Goal: Task Accomplishment & Management: Use online tool/utility

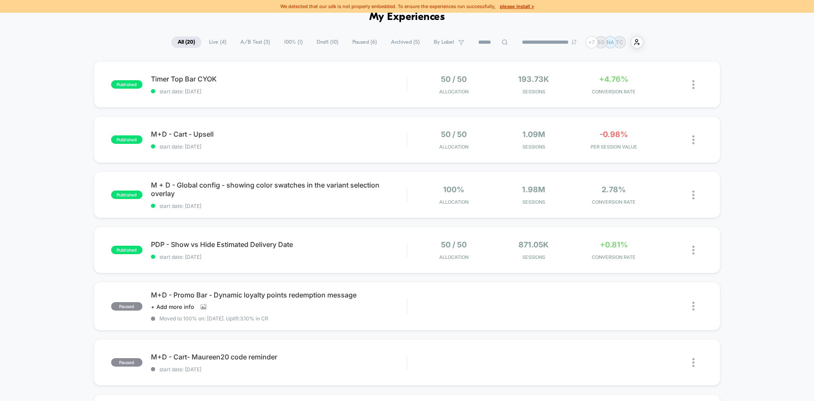
scroll to position [44, 0]
click at [673, 86] on icon at bounding box center [671, 85] width 6 height 6
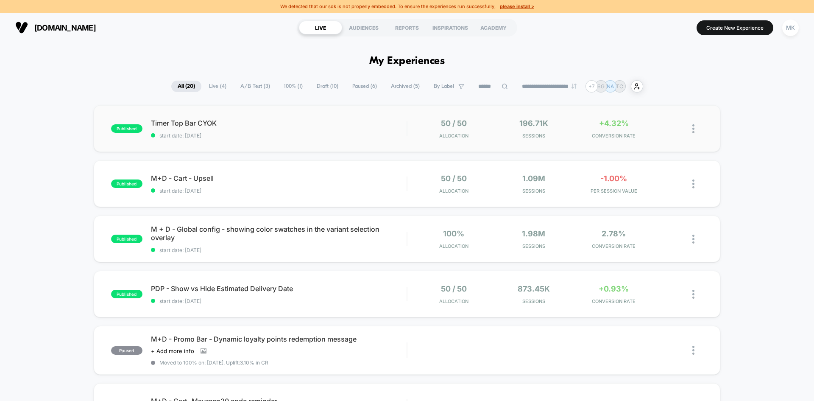
click at [693, 128] on img at bounding box center [693, 128] width 2 height 9
click at [668, 100] on div "Duplicate" at bounding box center [650, 99] width 76 height 19
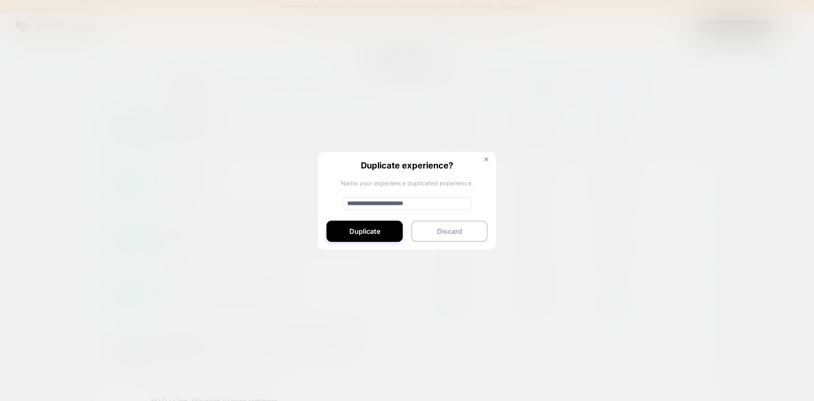
click at [362, 203] on input "**********" at bounding box center [407, 203] width 129 height 13
type input "**********"
click at [382, 226] on button "Duplicate" at bounding box center [364, 230] width 76 height 21
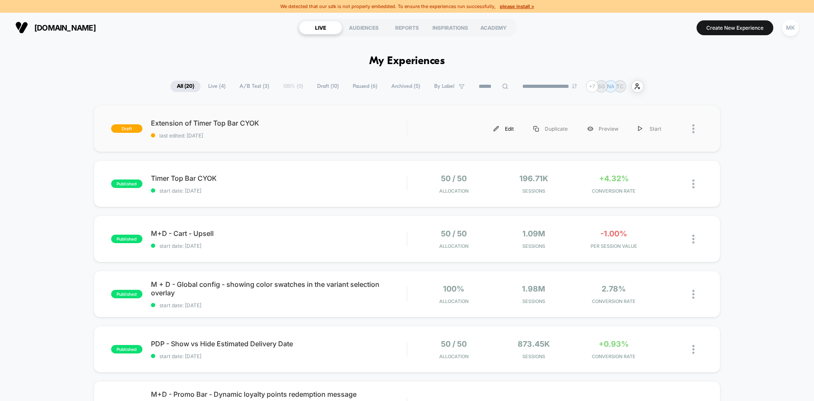
click at [509, 130] on div "Edit" at bounding box center [504, 128] width 40 height 19
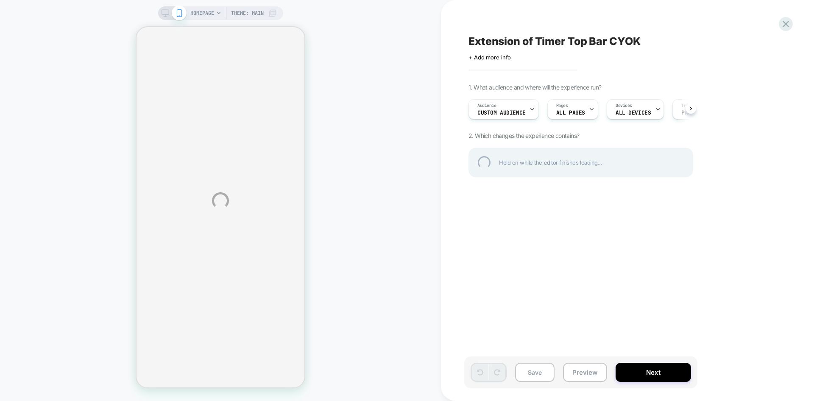
click at [572, 110] on div "HOMEPAGE Theme: MAIN Extension of Timer Top Bar CYOK Click to edit experience d…" at bounding box center [407, 200] width 814 height 401
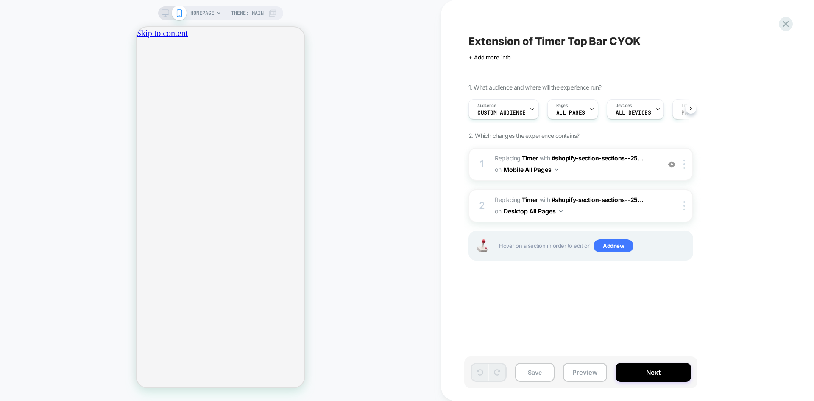
scroll to position [0, 0]
click at [572, 110] on span "ALL PAGES" at bounding box center [570, 113] width 29 height 6
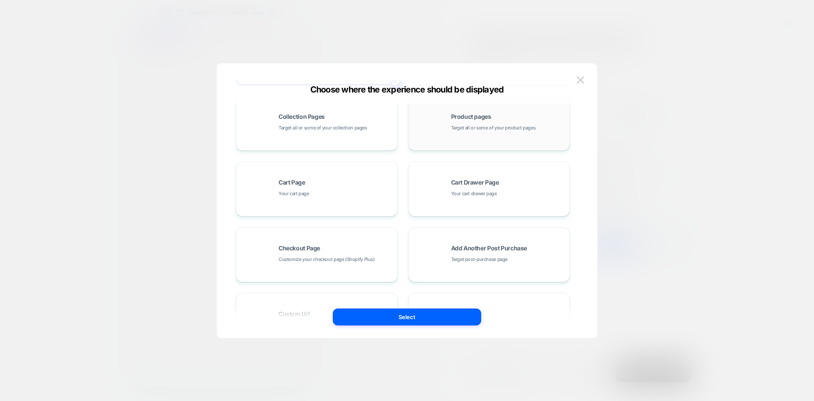
scroll to position [128, 0]
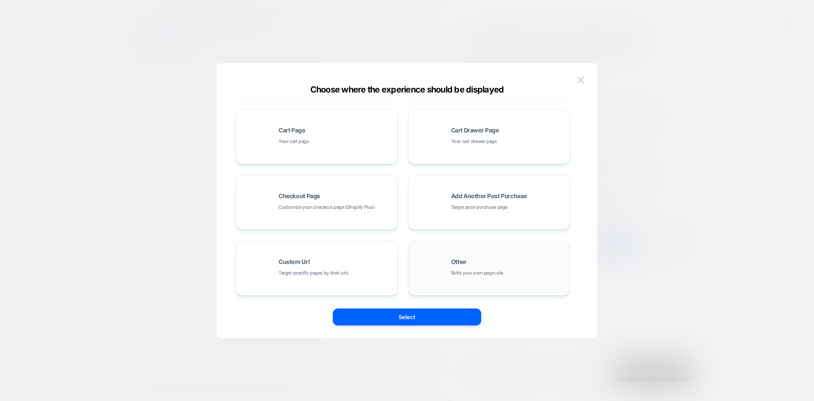
click at [449, 273] on div "Other Build your own page rule" at bounding box center [489, 268] width 153 height 47
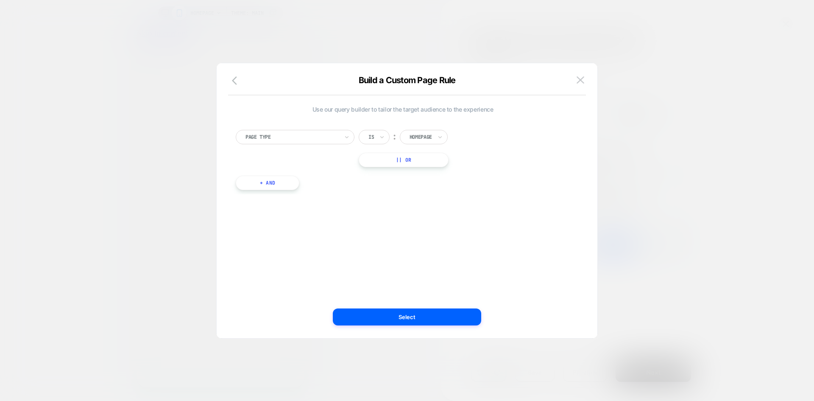
scroll to position [0, 0]
click at [229, 76] on div "Build a Custom Page Rule" at bounding box center [407, 85] width 381 height 20
click at [233, 80] on icon "button" at bounding box center [234, 80] width 5 height 8
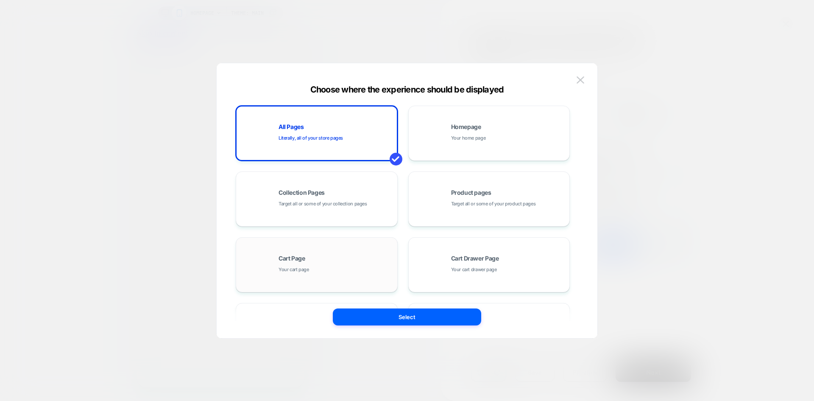
scroll to position [128, 0]
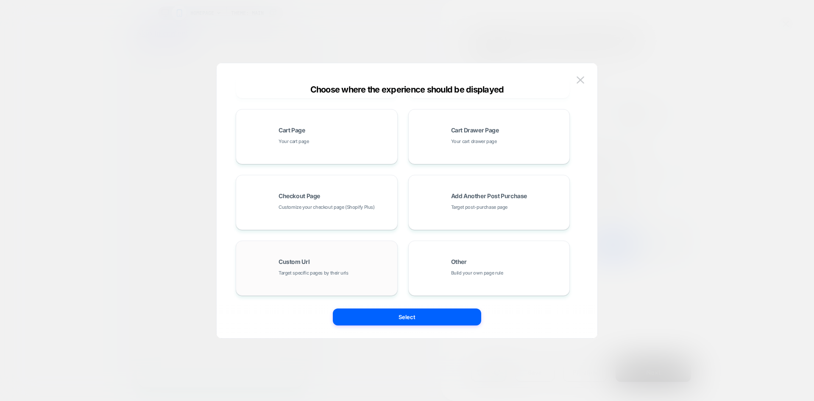
click at [311, 264] on div "Custom Url Target specific pages by their urls" at bounding box center [336, 268] width 114 height 18
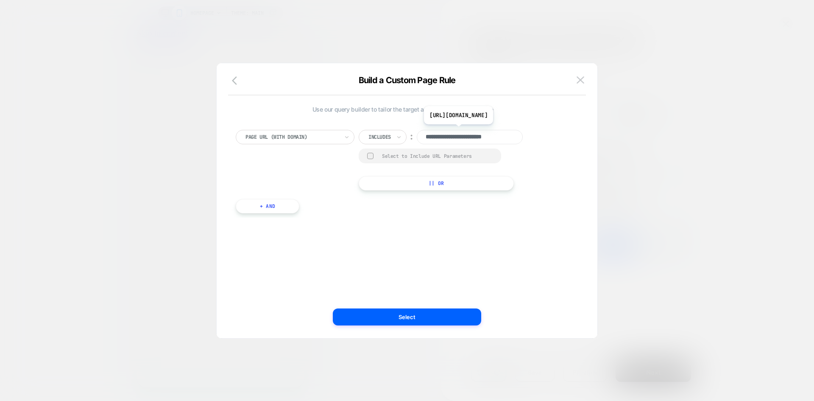
scroll to position [0, 0]
click at [233, 80] on icon "button" at bounding box center [234, 80] width 5 height 8
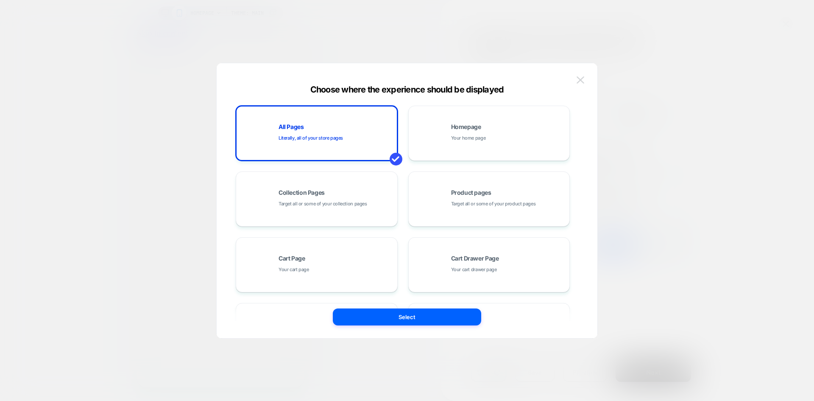
click at [575, 80] on button at bounding box center [580, 80] width 13 height 13
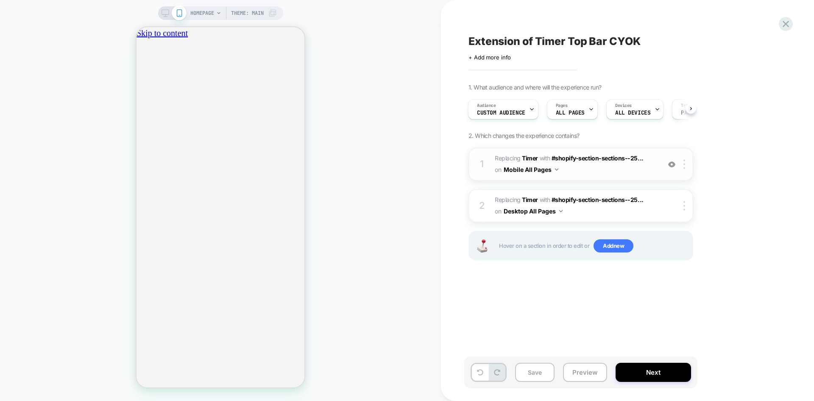
click at [633, 174] on span "#_loomi_addon_1758743703008_dup1758895779 Replacing Timer WITH #shopify-section…" at bounding box center [576, 164] width 162 height 23
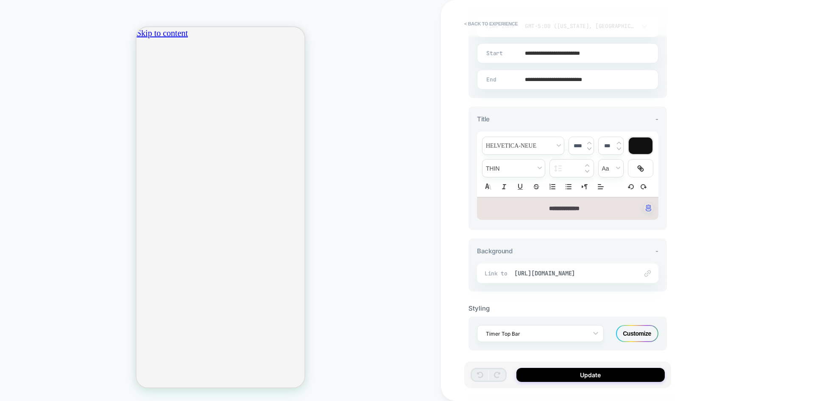
scroll to position [244, 0]
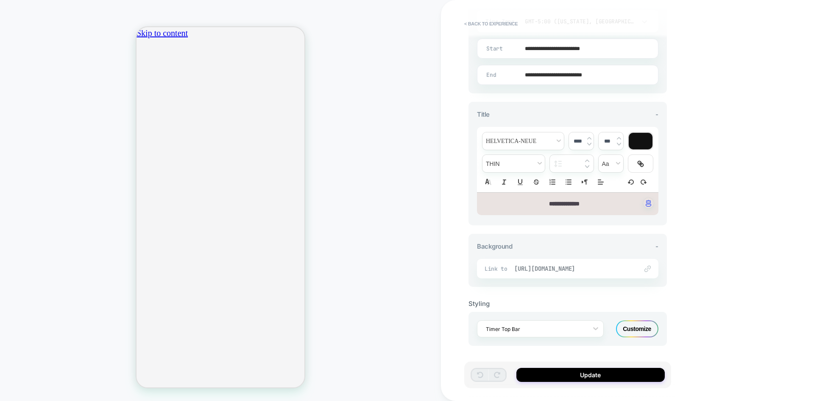
click at [572, 266] on span "[URL][DOMAIN_NAME]" at bounding box center [571, 269] width 115 height 8
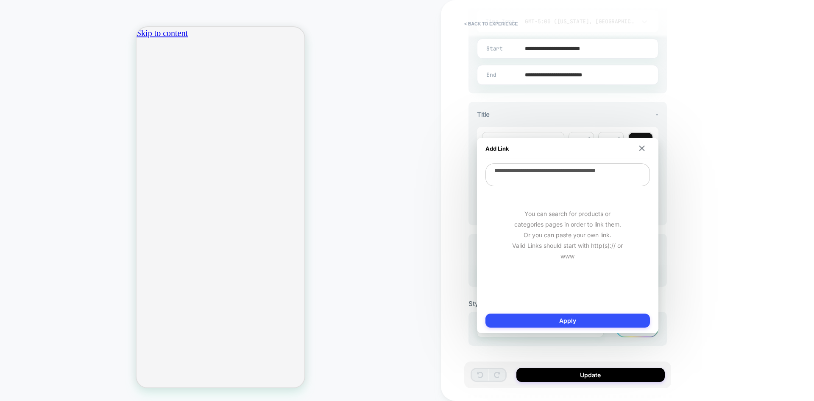
drag, startPoint x: 515, startPoint y: 181, endPoint x: 482, endPoint y: 161, distance: 38.5
click at [482, 161] on div "**********" at bounding box center [567, 235] width 181 height 195
click at [641, 149] on img at bounding box center [642, 148] width 6 height 6
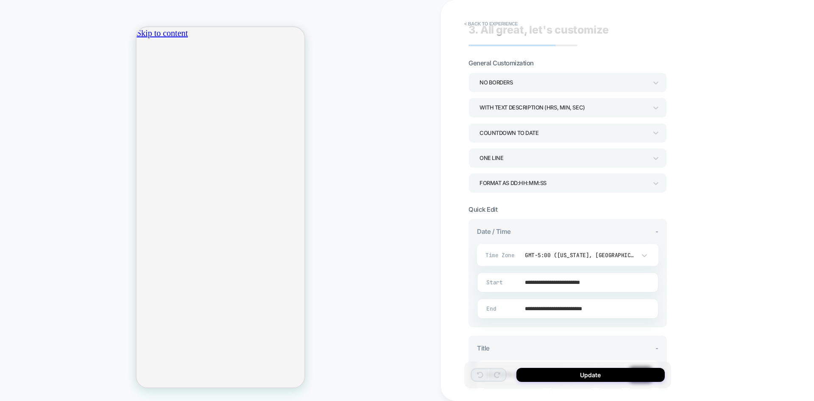
scroll to position [5, 0]
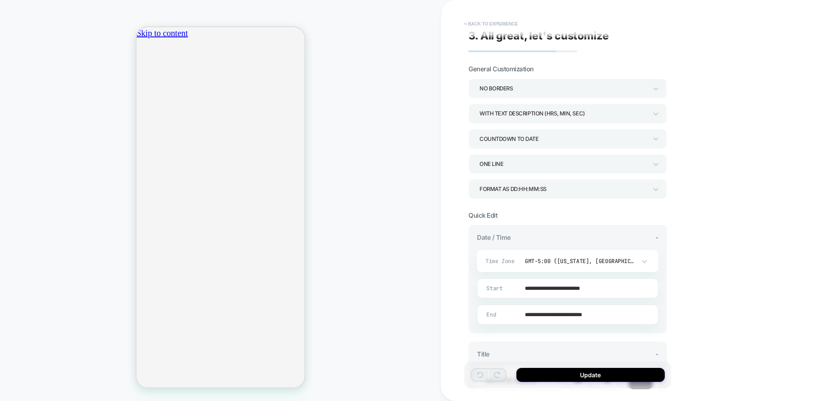
click at [482, 24] on button "< Back to experience" at bounding box center [491, 24] width 62 height 14
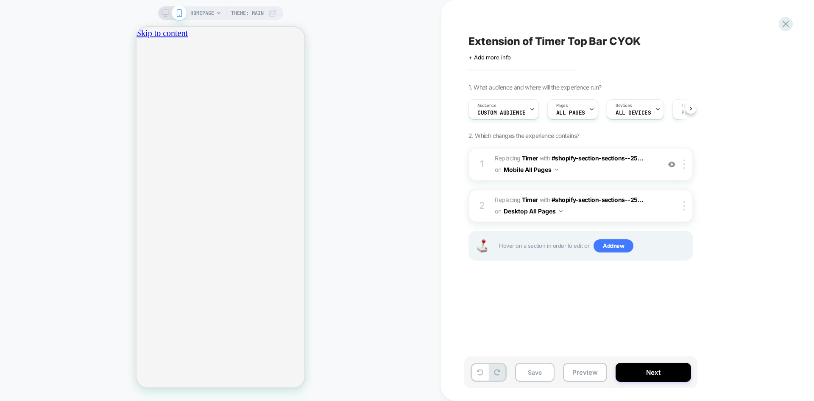
scroll to position [0, 0]
click at [515, 111] on span "Custom Audience" at bounding box center [501, 113] width 48 height 6
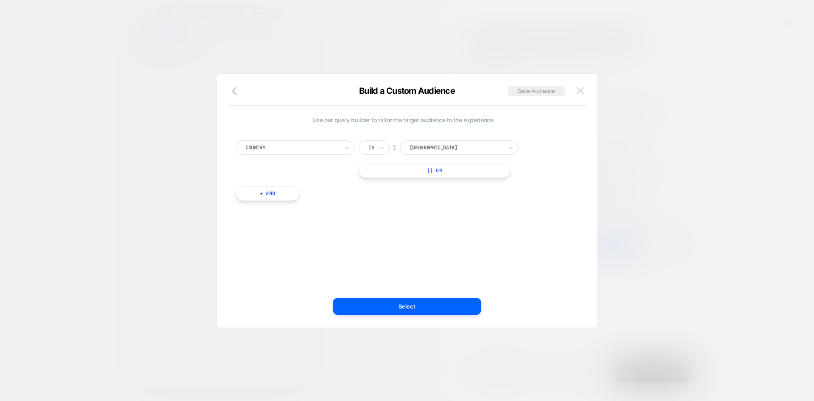
click at [581, 93] on img at bounding box center [581, 90] width 8 height 7
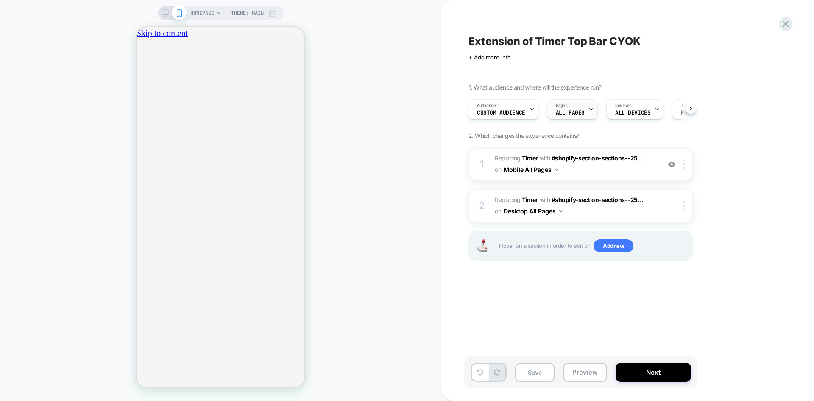
click at [559, 113] on span "ALL PAGES" at bounding box center [570, 113] width 29 height 6
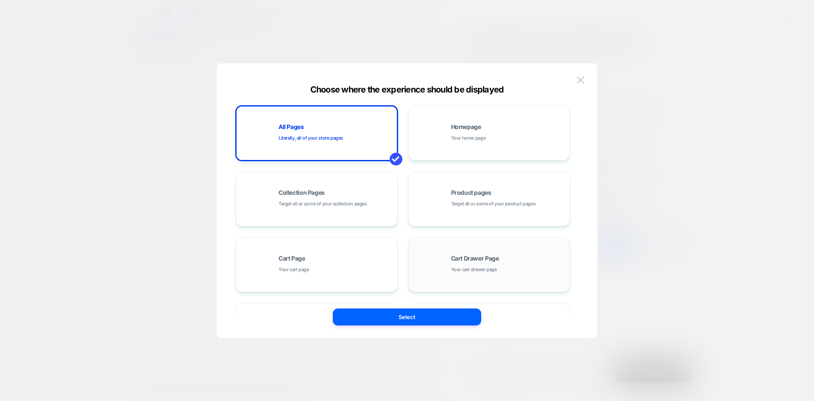
scroll to position [128, 0]
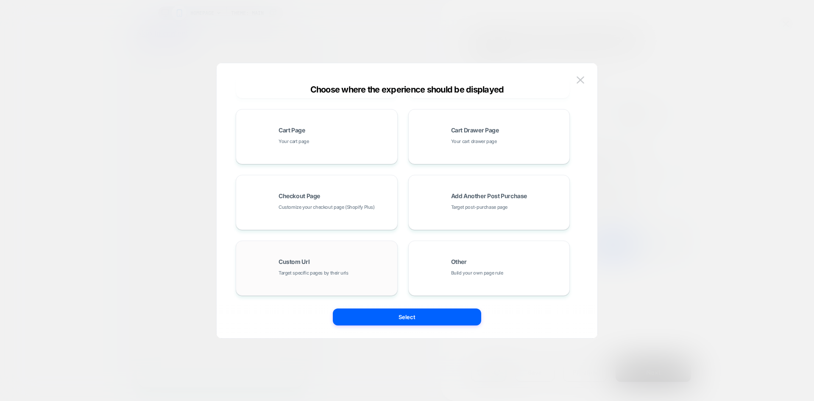
click at [369, 266] on div "Custom Url Target specific pages by their urls" at bounding box center [336, 268] width 114 height 18
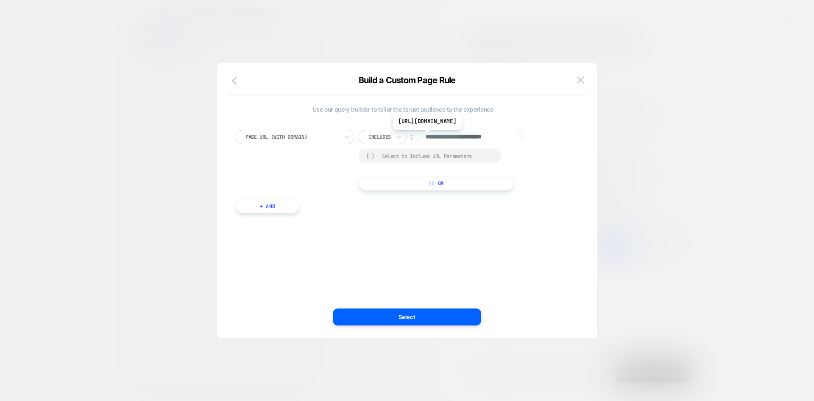
scroll to position [0, 4]
drag, startPoint x: 426, startPoint y: 137, endPoint x: 566, endPoint y: 148, distance: 140.4
click at [566, 148] on div "**********" at bounding box center [403, 160] width 334 height 61
type input "*"
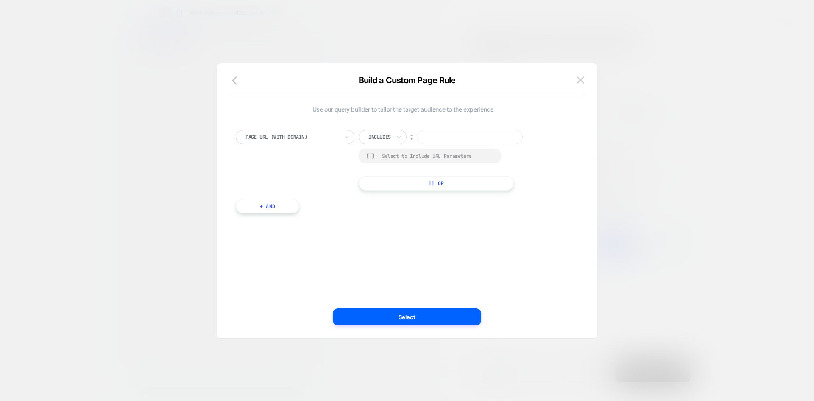
paste input "**********"
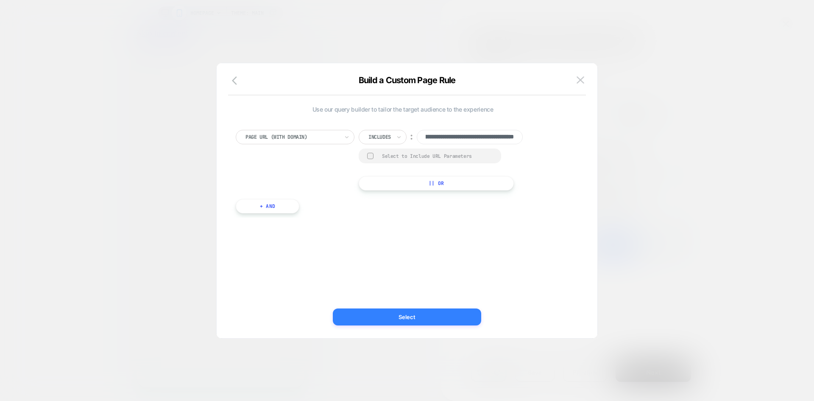
type input "**********"
click at [393, 309] on button "Select" at bounding box center [407, 316] width 148 height 17
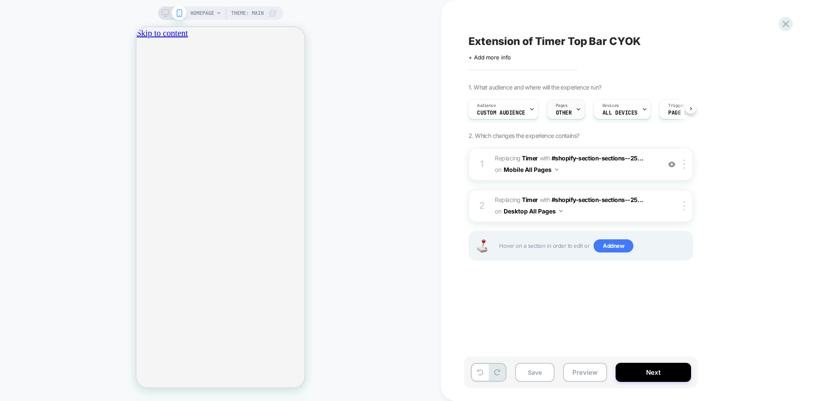
click at [558, 107] on span "Pages" at bounding box center [562, 106] width 12 height 6
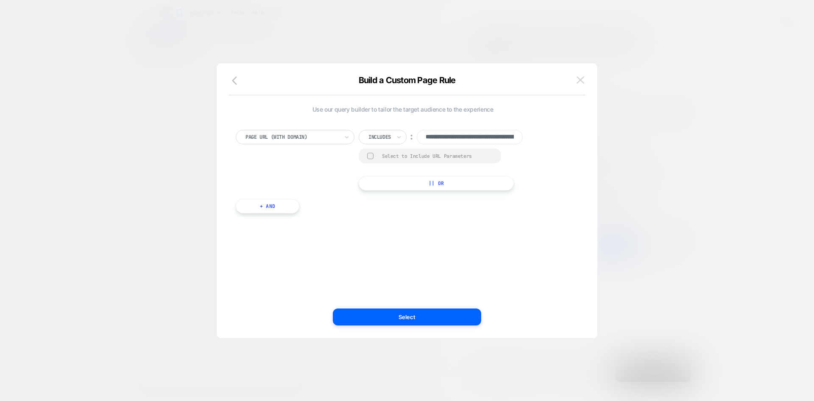
click at [580, 77] on img at bounding box center [581, 79] width 8 height 7
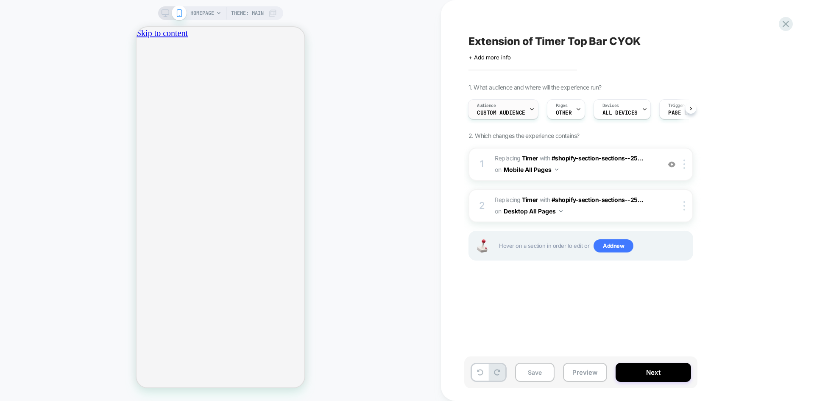
click at [529, 112] on icon at bounding box center [532, 109] width 6 height 6
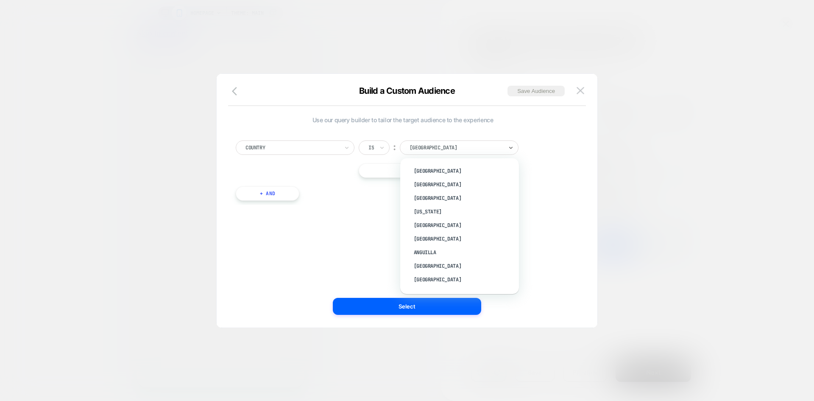
click at [487, 145] on div at bounding box center [456, 148] width 93 height 8
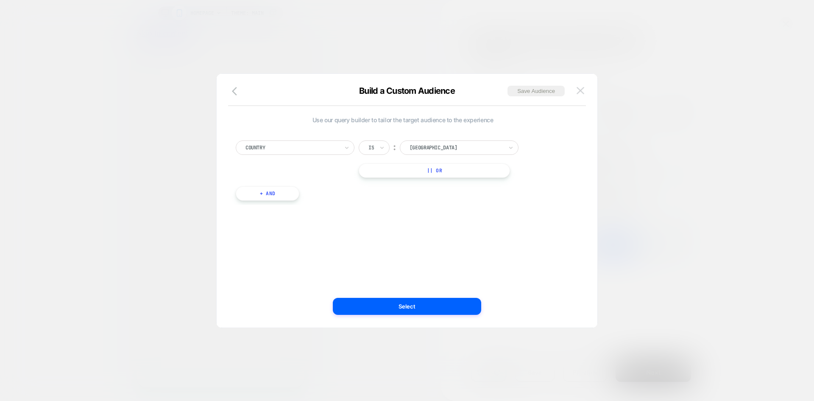
click at [580, 91] on img at bounding box center [581, 90] width 8 height 7
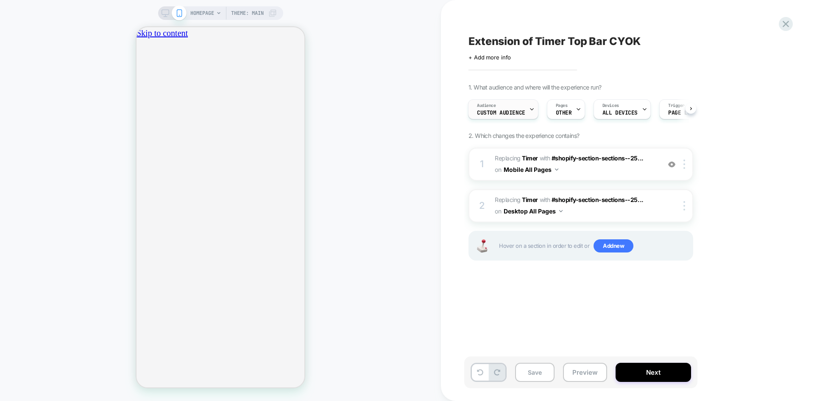
click at [535, 109] on div "Audience Custom Audience" at bounding box center [503, 109] width 70 height 20
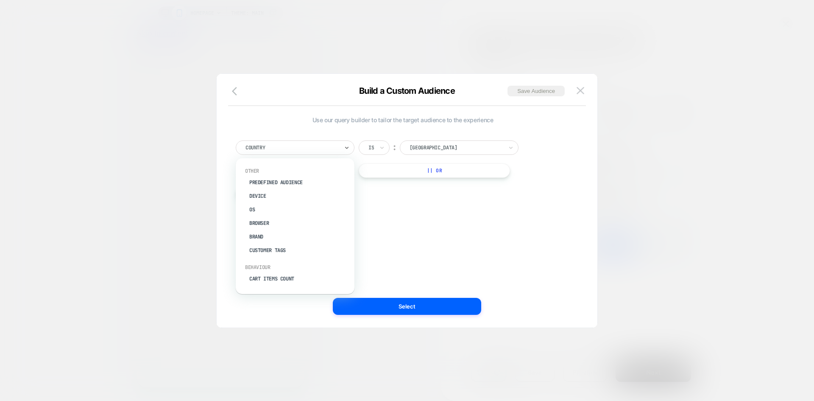
click at [339, 148] on div "Country" at bounding box center [292, 147] width 95 height 9
click at [298, 180] on div "Predefined Audience" at bounding box center [299, 183] width 110 height 14
click at [317, 151] on div at bounding box center [291, 148] width 93 height 8
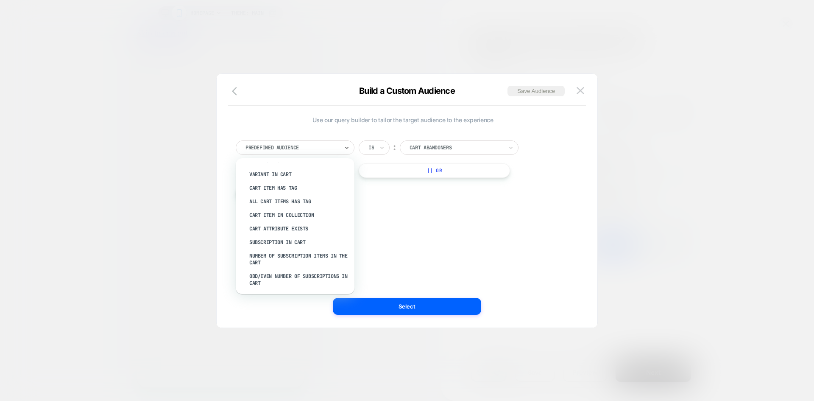
scroll to position [0, 4]
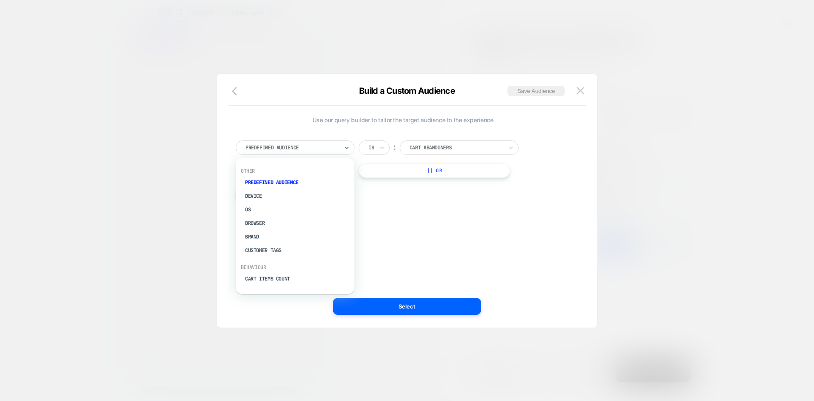
click at [250, 170] on div "Other" at bounding box center [291, 170] width 110 height 7
click at [248, 192] on div "Device" at bounding box center [295, 196] width 110 height 14
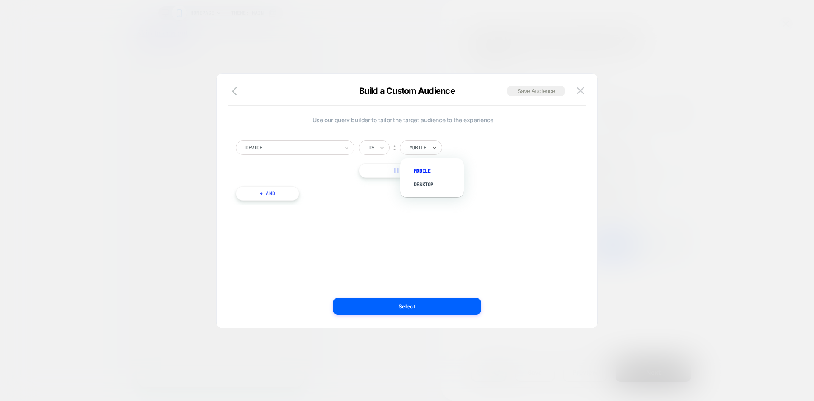
click at [431, 147] on div "Mobile" at bounding box center [421, 147] width 42 height 14
click at [239, 95] on icon "button" at bounding box center [237, 91] width 10 height 10
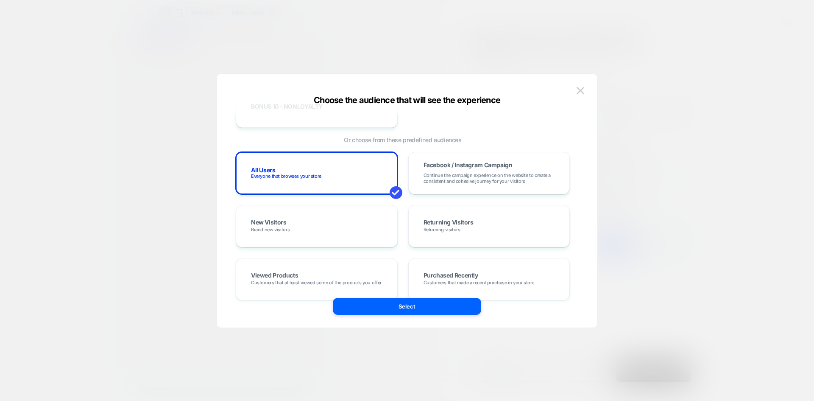
scroll to position [151, 0]
click at [335, 176] on div "All Users Everyone that browses your store" at bounding box center [317, 172] width 144 height 25
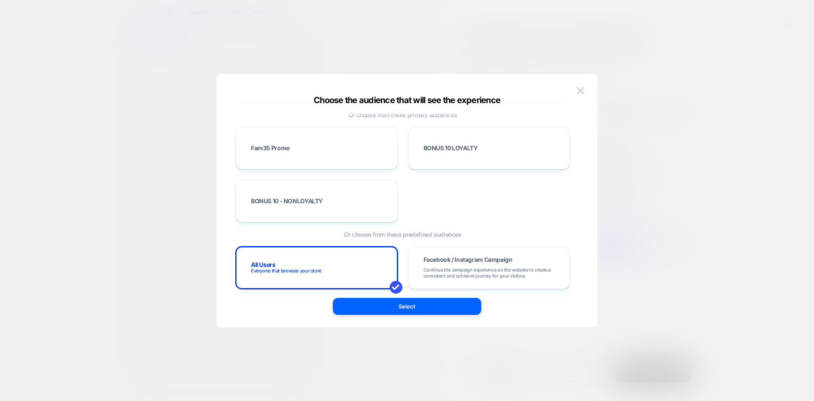
scroll to position [58, 0]
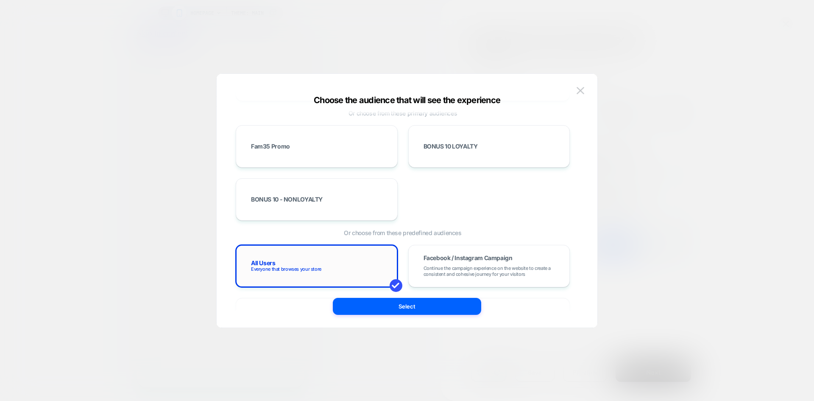
click at [364, 270] on div "All Users Everyone that browses your store" at bounding box center [317, 266] width 144 height 25
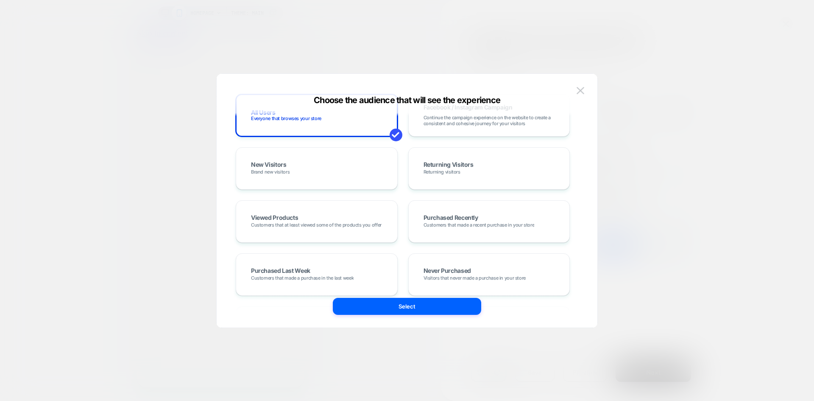
scroll to position [209, 0]
click at [393, 134] on span at bounding box center [396, 134] width 13 height 13
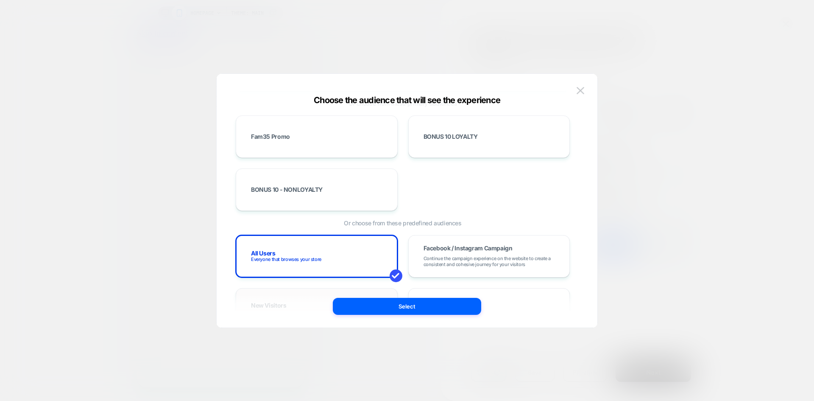
scroll to position [0, 0]
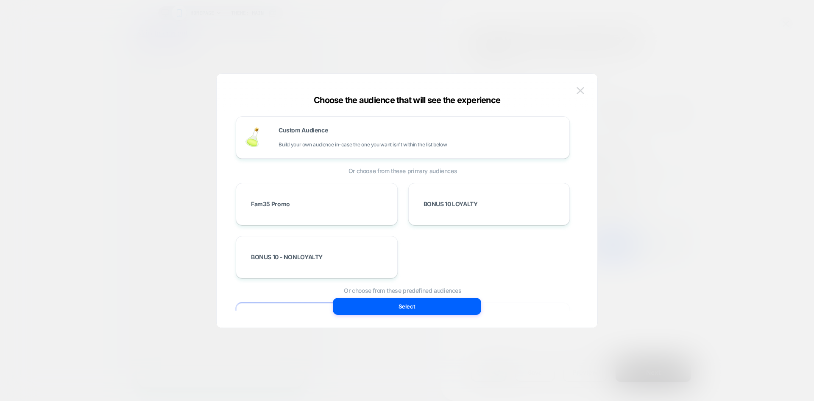
click at [581, 91] on img at bounding box center [581, 90] width 8 height 7
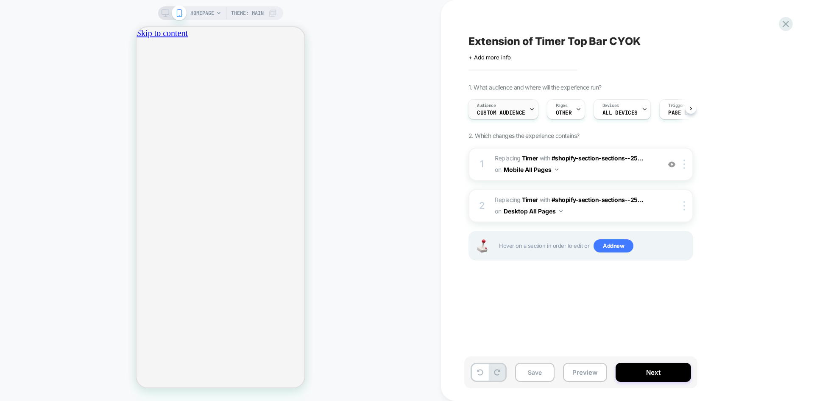
click at [500, 109] on div "Audience Custom Audience" at bounding box center [500, 109] width 65 height 19
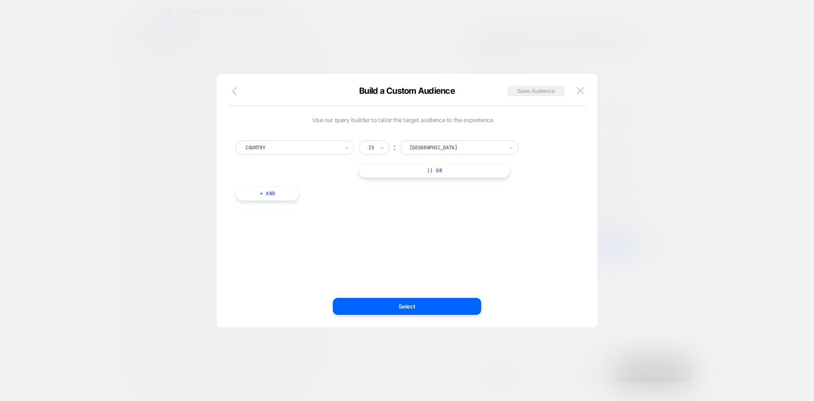
click at [236, 93] on icon "button" at bounding box center [234, 91] width 5 height 8
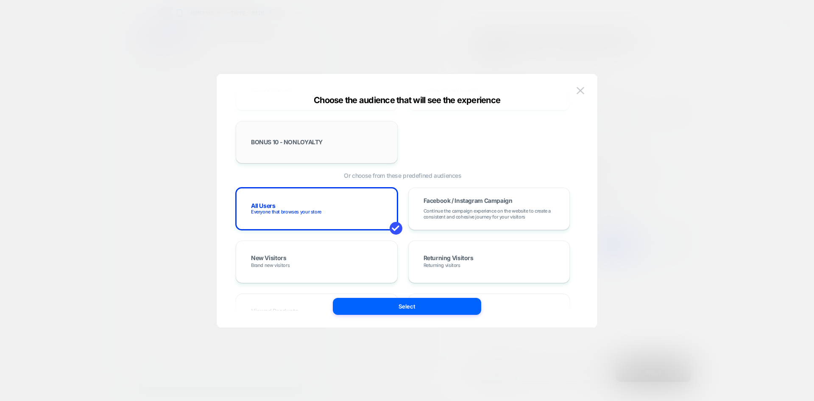
scroll to position [119, 0]
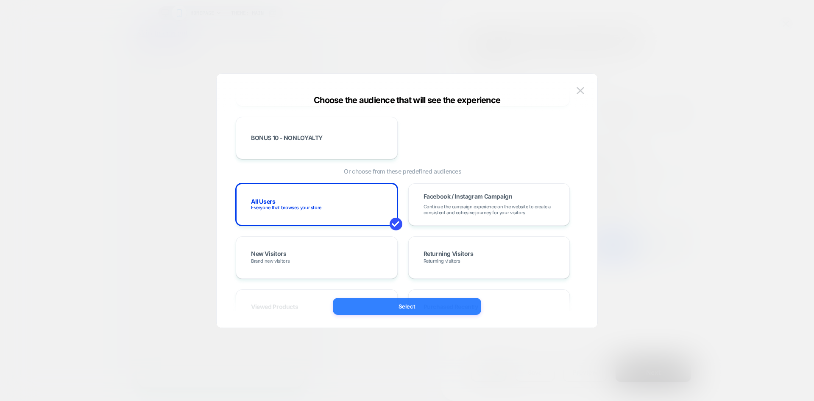
click at [413, 303] on button "Select" at bounding box center [407, 306] width 148 height 17
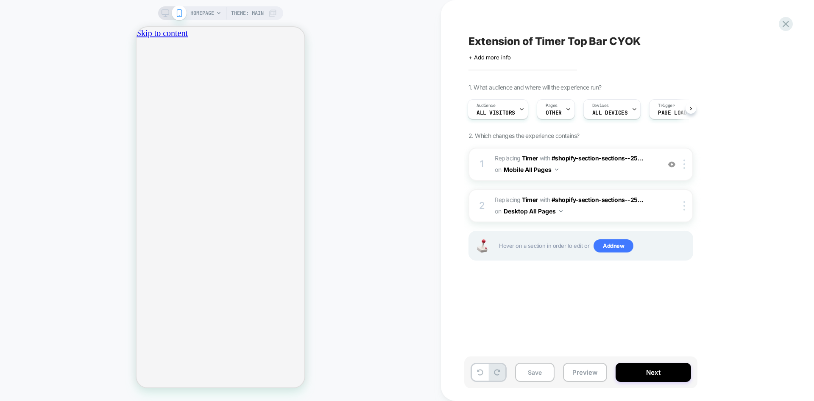
scroll to position [0, 0]
click at [558, 112] on span "OTHER" at bounding box center [554, 113] width 16 height 6
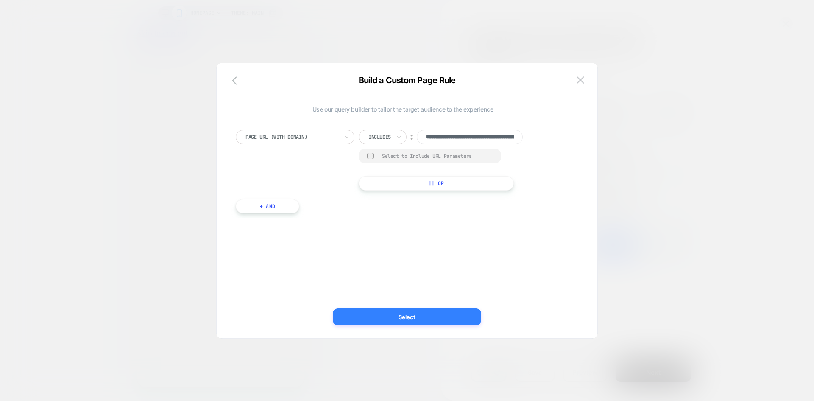
click at [454, 318] on button "Select" at bounding box center [407, 316] width 148 height 17
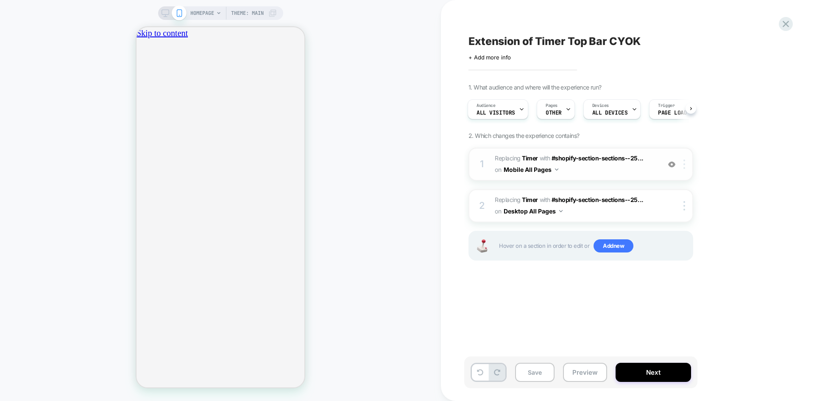
click at [685, 169] on img at bounding box center [684, 163] width 2 height 9
click at [579, 170] on span "#_loomi_addon_1758743703008_dup1758895779 Replacing Timer WITH #shopify-section…" at bounding box center [576, 164] width 162 height 23
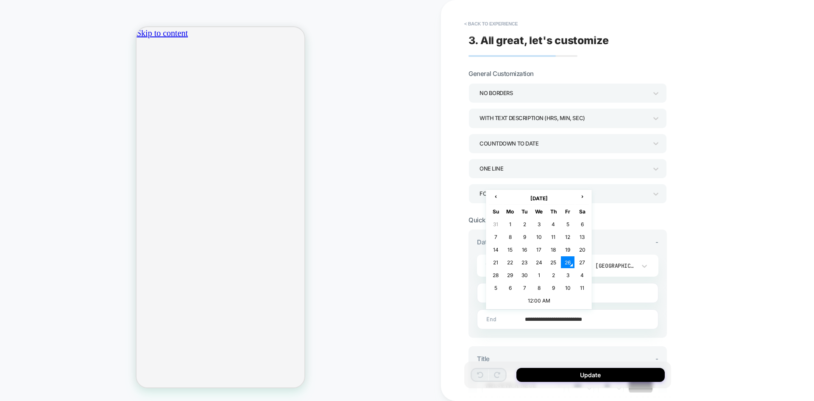
click at [541, 321] on input "**********" at bounding box center [566, 319] width 181 height 20
click at [581, 267] on td "27" at bounding box center [582, 262] width 14 height 12
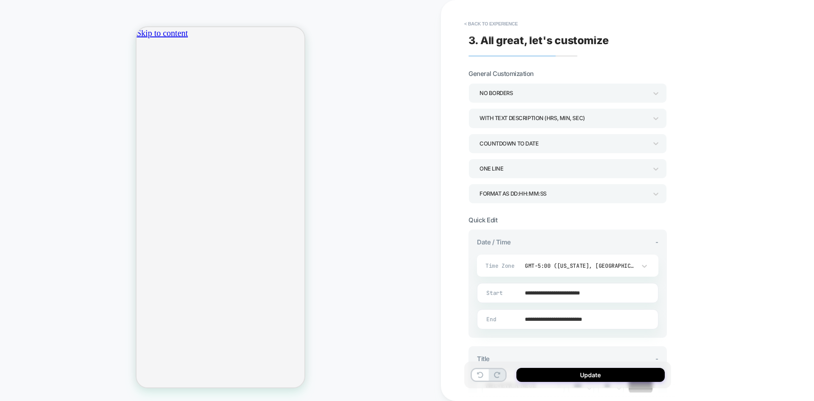
click at [595, 315] on input "**********" at bounding box center [566, 319] width 181 height 20
click at [536, 301] on td "12:00 AM" at bounding box center [539, 300] width 100 height 12
click at [526, 295] on span "▼" at bounding box center [521, 295] width 17 height 17
click at [523, 268] on span "▲" at bounding box center [521, 270] width 17 height 17
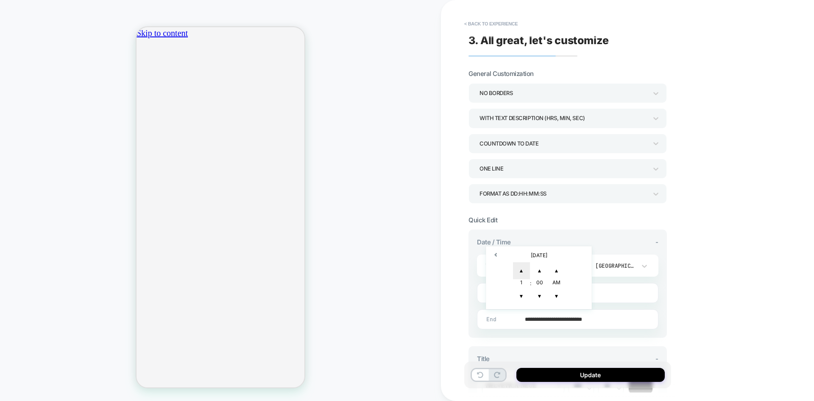
click at [523, 268] on span "▲" at bounding box center [521, 270] width 17 height 17
type input "**********"
click at [560, 349] on div "**********" at bounding box center [567, 407] width 198 height 123
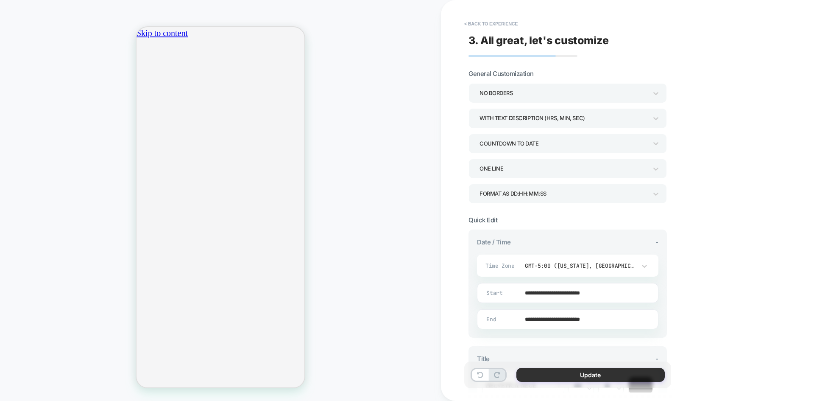
click at [559, 372] on button "Update" at bounding box center [590, 375] width 148 height 14
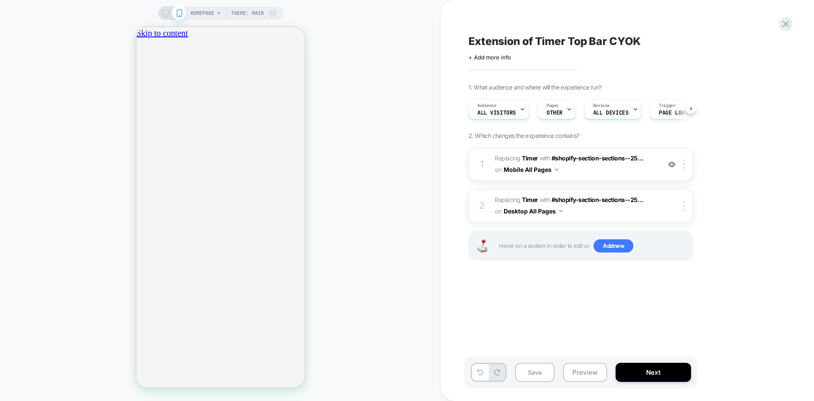
scroll to position [0, 0]
click at [681, 207] on div at bounding box center [686, 205] width 14 height 9
click at [682, 203] on div at bounding box center [686, 205] width 14 height 9
drag, startPoint x: 614, startPoint y: 305, endPoint x: 572, endPoint y: 215, distance: 99.4
click at [572, 215] on div "Extension of Timer Top Bar CYOK Click to edit experience details + Add more inf…" at bounding box center [623, 200] width 318 height 384
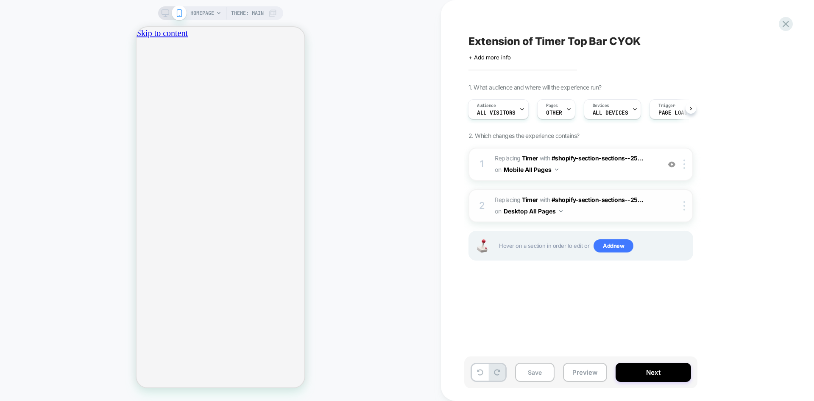
click at [572, 215] on span "#_loomi_addon_1758744550125_dup1758895779 Replacing Timer WITH #shopify-section…" at bounding box center [576, 205] width 162 height 23
click at [162, 14] on icon at bounding box center [166, 13] width 8 height 8
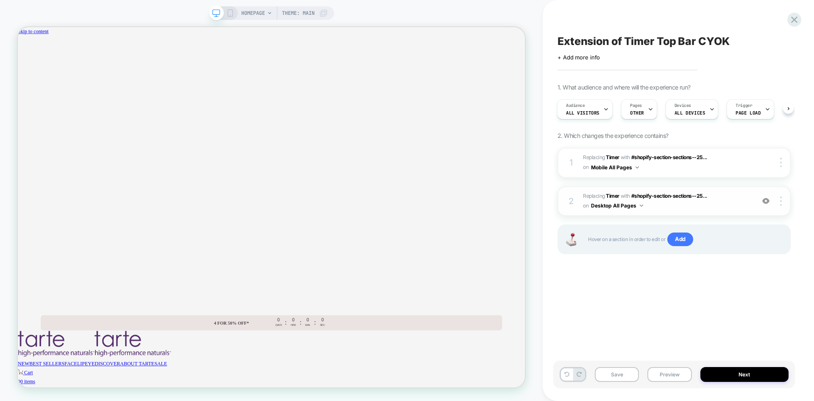
click at [733, 197] on span "#_loomi_addon_1758744550125_dup1758895779 Replacing Timer WITH #shopify-section…" at bounding box center [666, 201] width 167 height 20
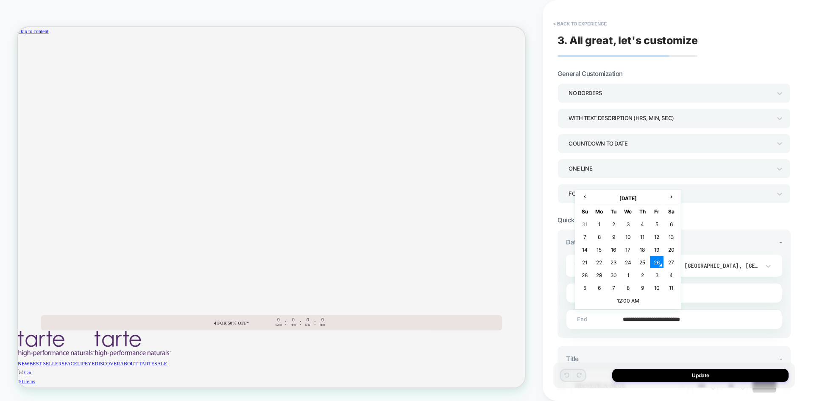
click at [694, 318] on input "**********" at bounding box center [672, 319] width 215 height 20
click at [672, 259] on td "27" at bounding box center [671, 262] width 14 height 12
click at [705, 322] on input "**********" at bounding box center [672, 319] width 215 height 20
click at [623, 300] on td "12:00 AM" at bounding box center [628, 300] width 100 height 12
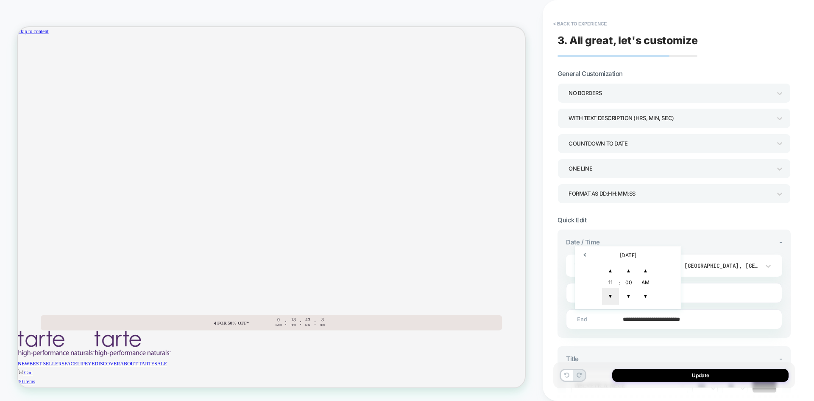
click at [611, 297] on span "▼" at bounding box center [610, 295] width 17 height 17
click at [610, 272] on span "▲" at bounding box center [610, 270] width 17 height 17
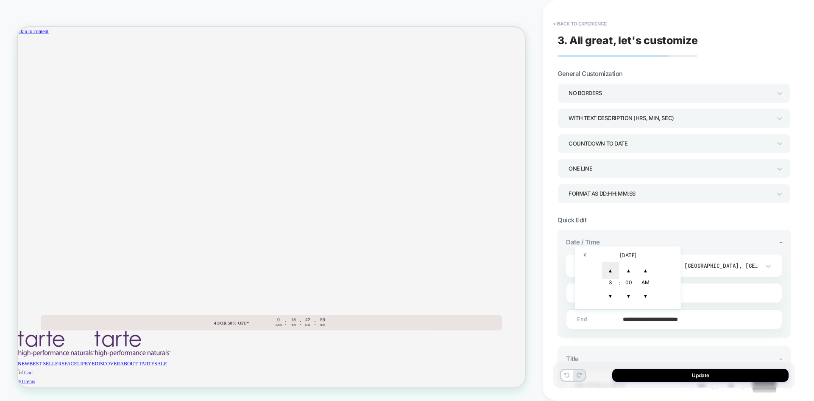
click at [610, 272] on span "▲" at bounding box center [610, 270] width 17 height 17
type input "**********"
click at [657, 351] on div "**********" at bounding box center [674, 407] width 233 height 123
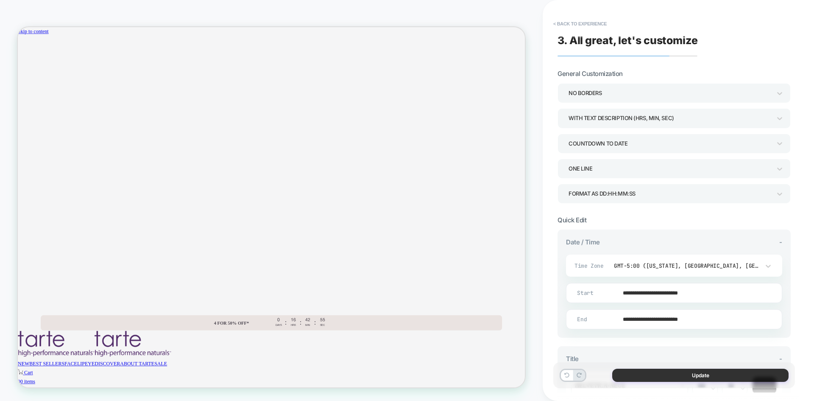
click at [672, 379] on button "Update" at bounding box center [700, 374] width 176 height 13
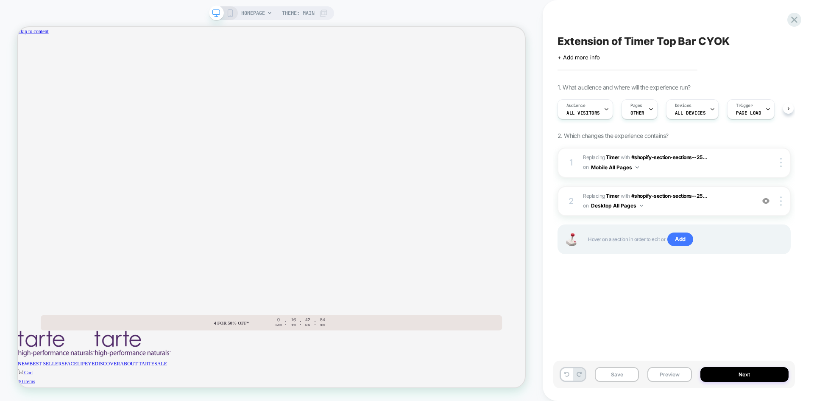
scroll to position [0, 0]
click at [672, 368] on button "Preview" at bounding box center [669, 374] width 44 height 15
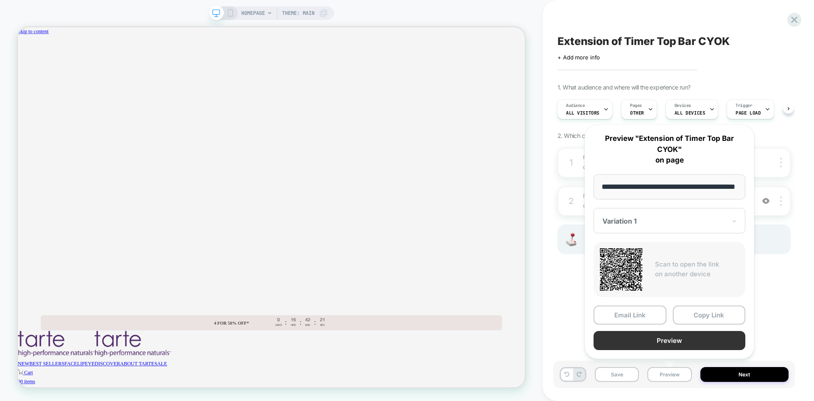
scroll to position [0, 0]
click at [647, 341] on button "Preview" at bounding box center [670, 340] width 152 height 19
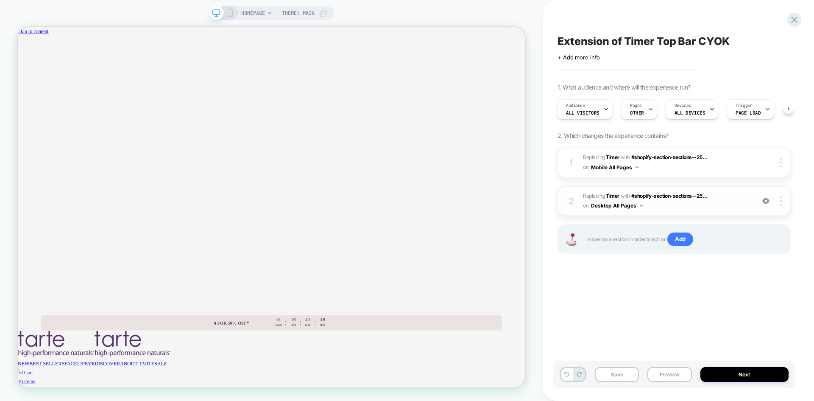
click at [779, 207] on div "2 #_loomi_addon_1758744550125_dup1758895779 Replacing Timer WITH #shopify-secti…" at bounding box center [674, 201] width 233 height 30
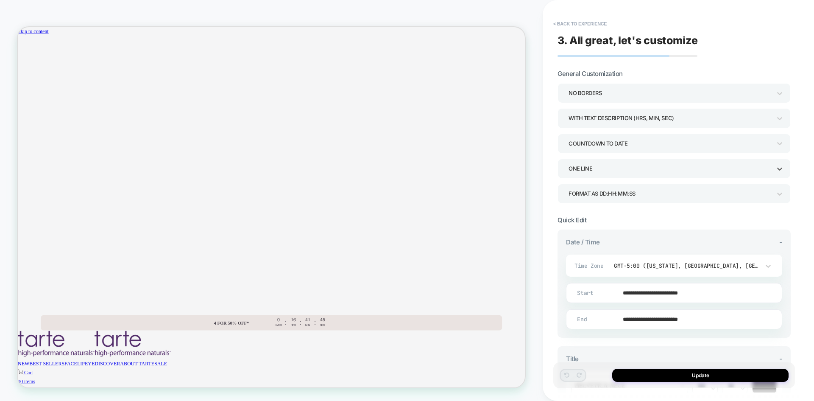
click at [704, 171] on div "ONE LINE" at bounding box center [670, 168] width 203 height 11
click at [704, 171] on div at bounding box center [407, 200] width 814 height 401
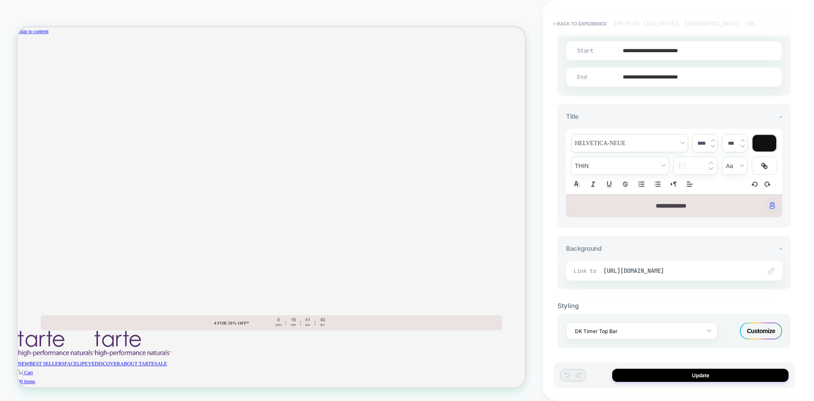
scroll to position [244, 0]
click at [755, 269] on div "Link to [URL][DOMAIN_NAME]" at bounding box center [674, 269] width 216 height 20
click at [677, 270] on span "[URL][DOMAIN_NAME]" at bounding box center [678, 269] width 150 height 8
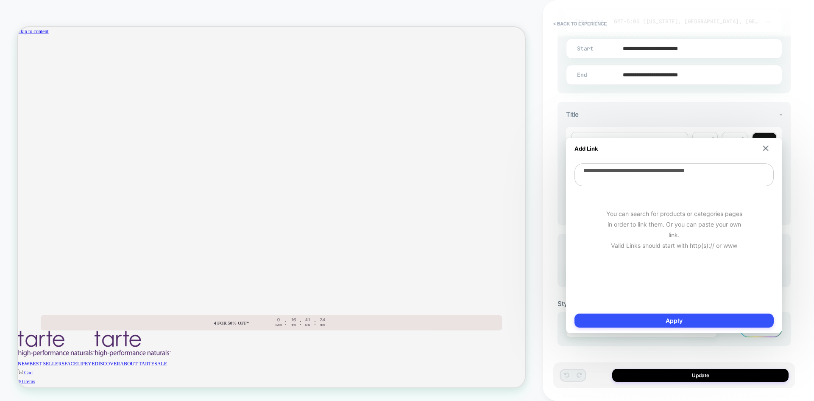
drag, startPoint x: 733, startPoint y: 170, endPoint x: 567, endPoint y: 174, distance: 166.2
click at [567, 174] on div "**********" at bounding box center [674, 235] width 216 height 195
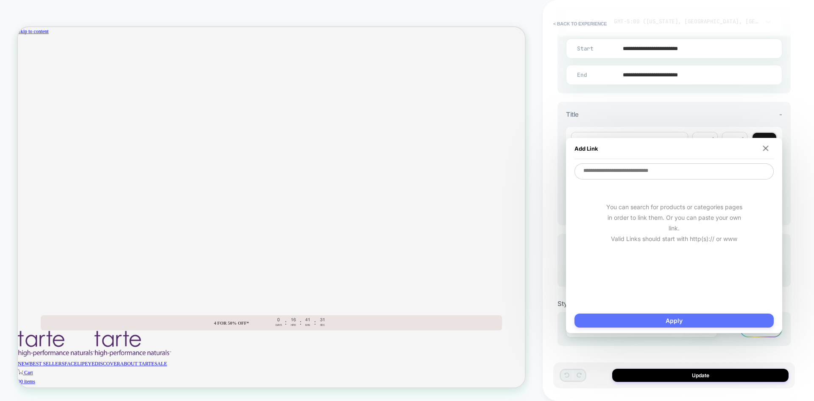
click at [668, 322] on button "Apply" at bounding box center [673, 320] width 199 height 14
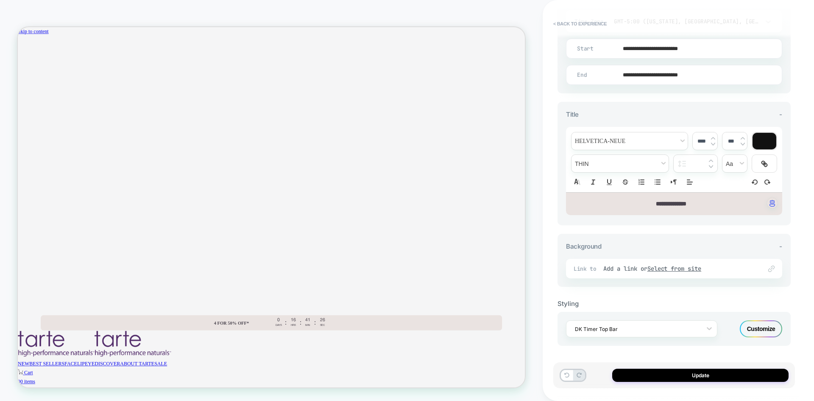
click at [767, 331] on div "Customize" at bounding box center [761, 328] width 42 height 17
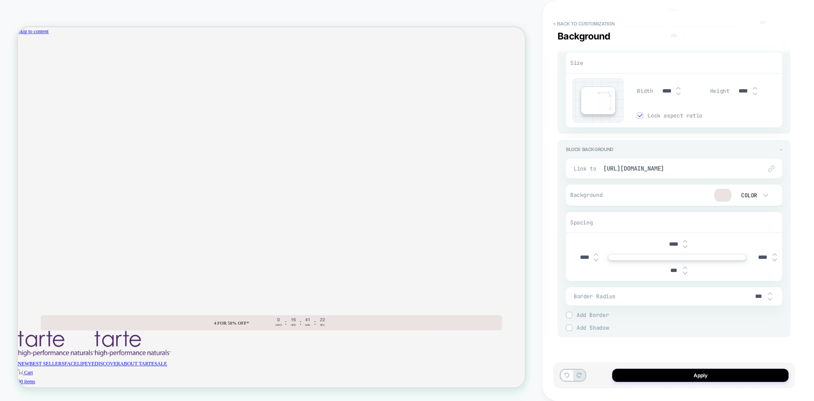
scroll to position [1174, 0]
click at [608, 170] on span "[URL][DOMAIN_NAME]" at bounding box center [678, 169] width 150 height 8
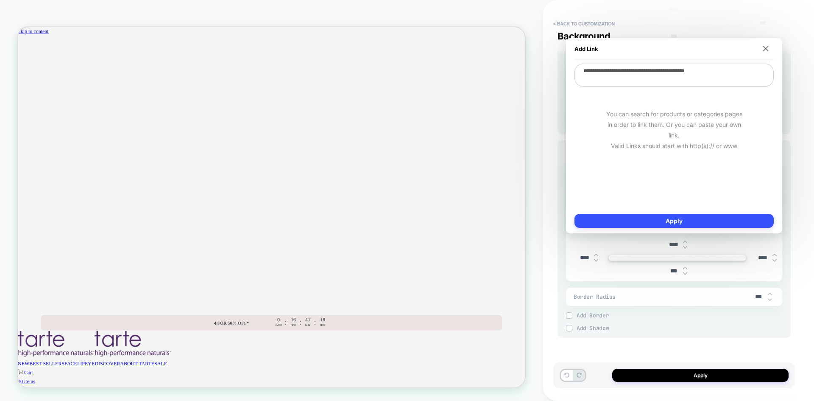
drag, startPoint x: 740, startPoint y: 71, endPoint x: 549, endPoint y: 51, distance: 191.8
click at [549, 51] on body "**********" at bounding box center [407, 200] width 814 height 401
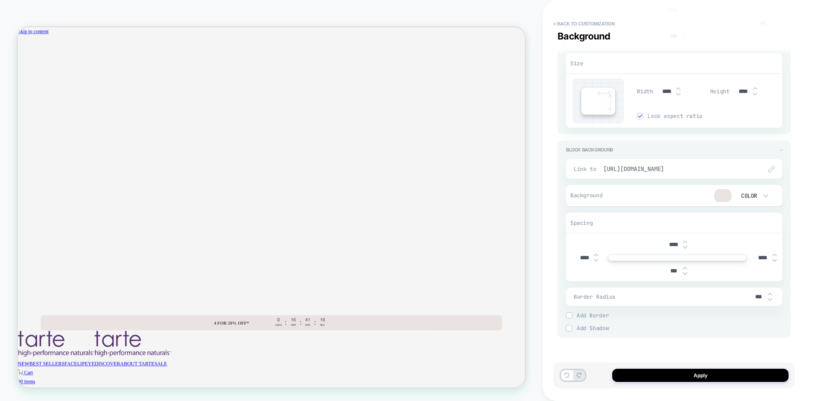
click at [665, 165] on span "[URL][DOMAIN_NAME]" at bounding box center [678, 169] width 150 height 8
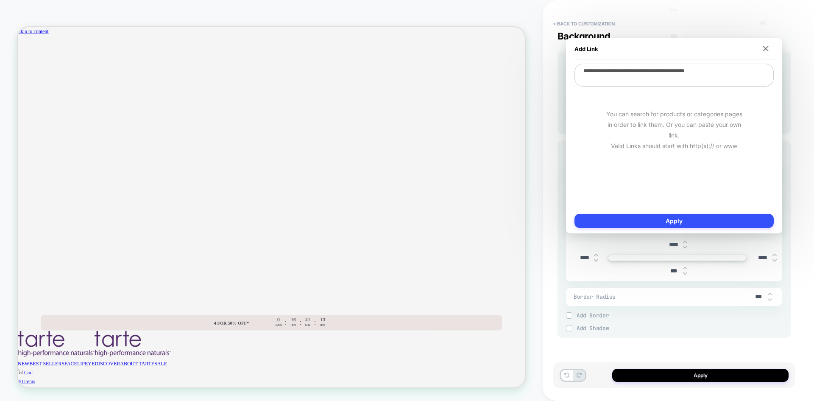
drag, startPoint x: 735, startPoint y: 70, endPoint x: 585, endPoint y: 67, distance: 150.5
click at [585, 67] on textarea "**********" at bounding box center [673, 75] width 199 height 23
type textarea "*"
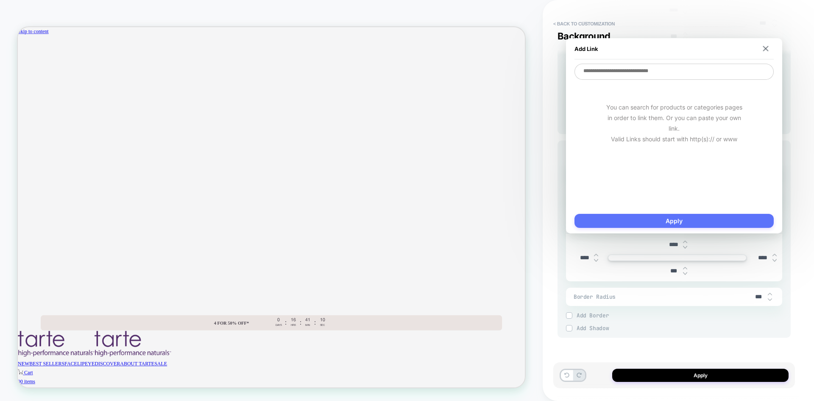
click at [689, 217] on button "Apply" at bounding box center [673, 221] width 199 height 14
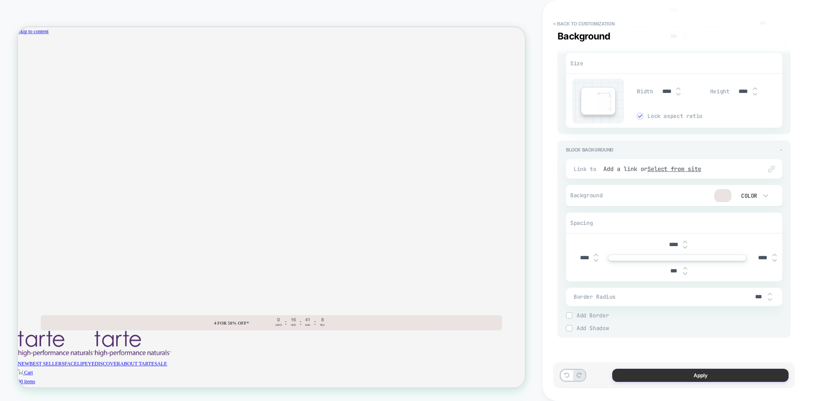
click at [705, 371] on button "Apply" at bounding box center [700, 374] width 176 height 13
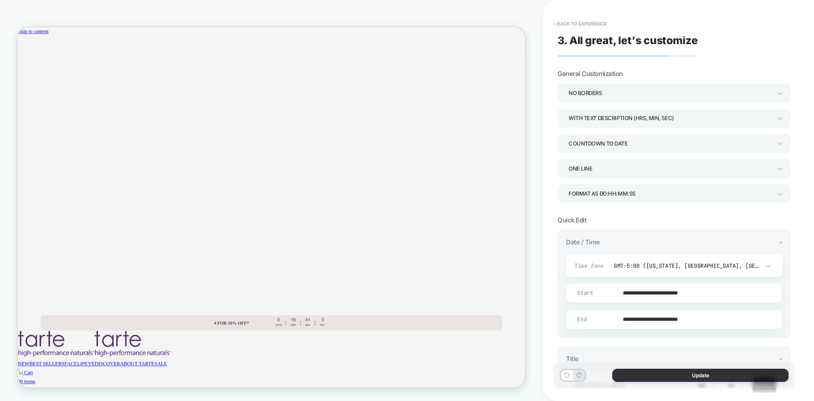
click at [669, 370] on button "Update" at bounding box center [700, 374] width 176 height 13
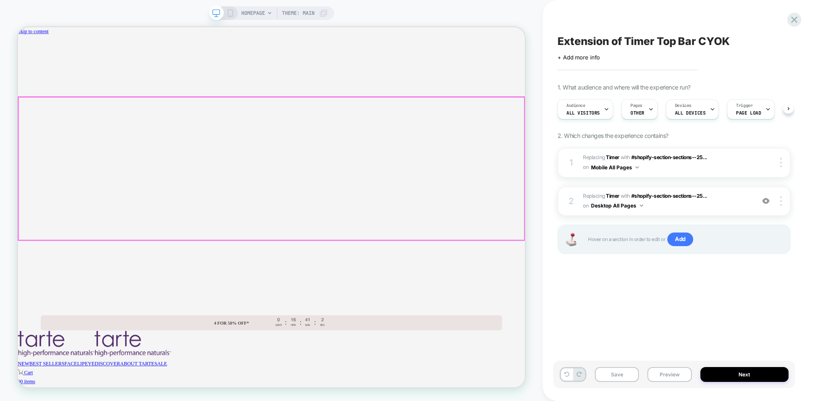
scroll to position [0, 0]
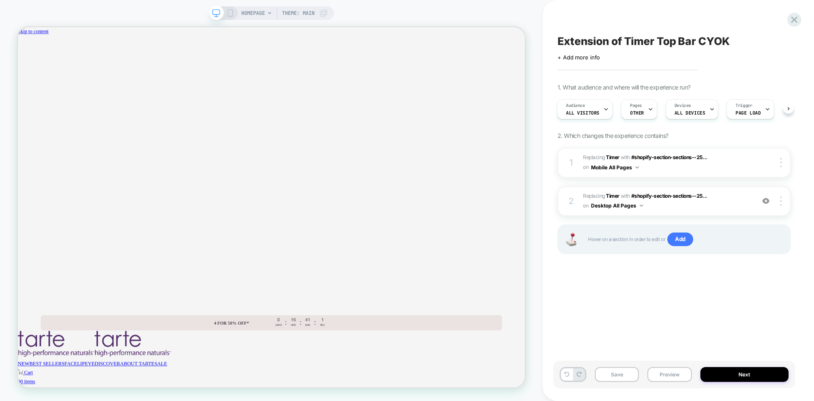
click at [229, 11] on icon at bounding box center [230, 13] width 8 height 8
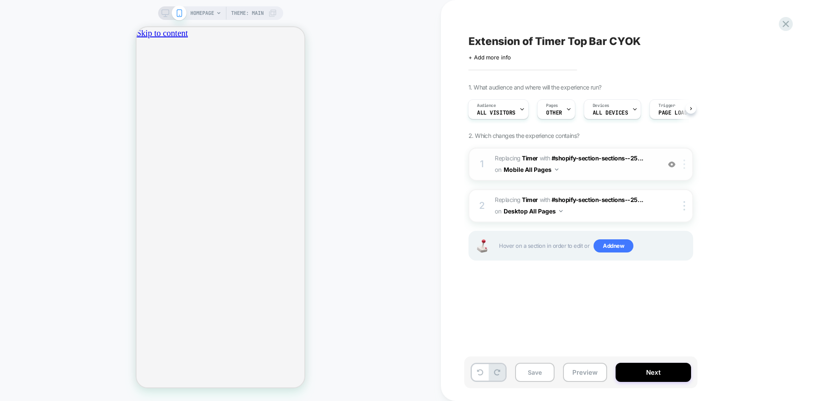
click at [684, 165] on img at bounding box center [684, 163] width 2 height 9
click at [577, 170] on span "#_loomi_addon_1758743703008_dup1758895779 Replacing Timer WITH #shopify-section…" at bounding box center [576, 164] width 162 height 23
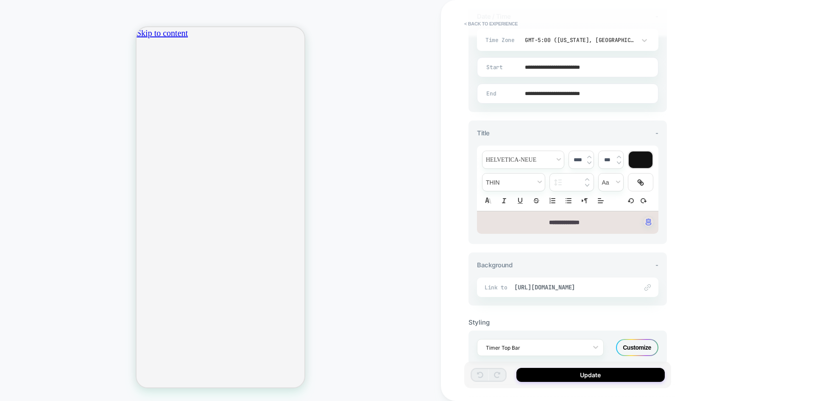
scroll to position [244, 0]
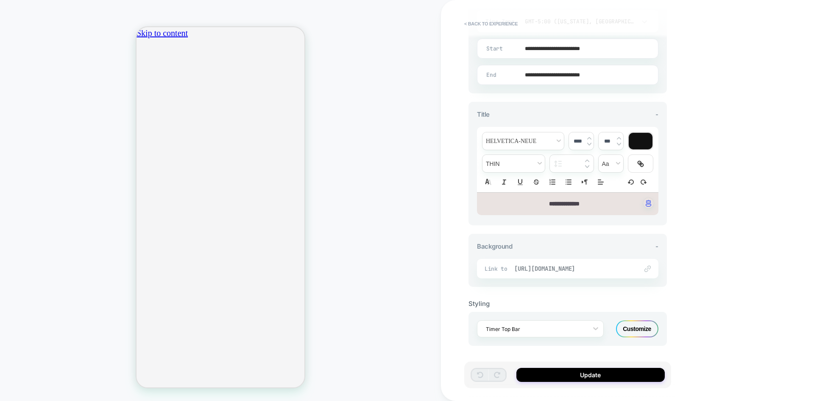
click at [526, 268] on span "[URL][DOMAIN_NAME]" at bounding box center [571, 269] width 115 height 8
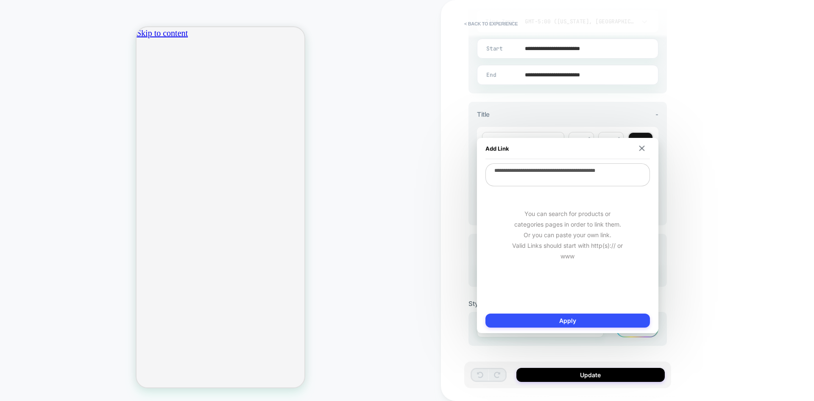
drag, startPoint x: 537, startPoint y: 180, endPoint x: 473, endPoint y: 155, distance: 68.7
click at [473, 155] on body "**********" at bounding box center [407, 200] width 814 height 401
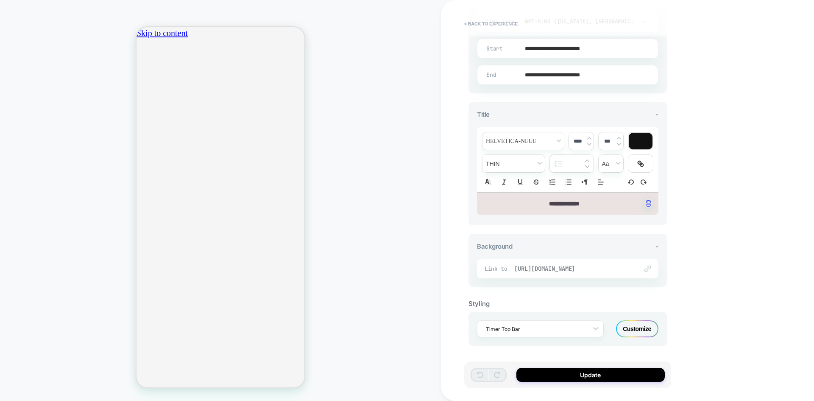
click at [521, 270] on span "[URL][DOMAIN_NAME]" at bounding box center [571, 269] width 115 height 8
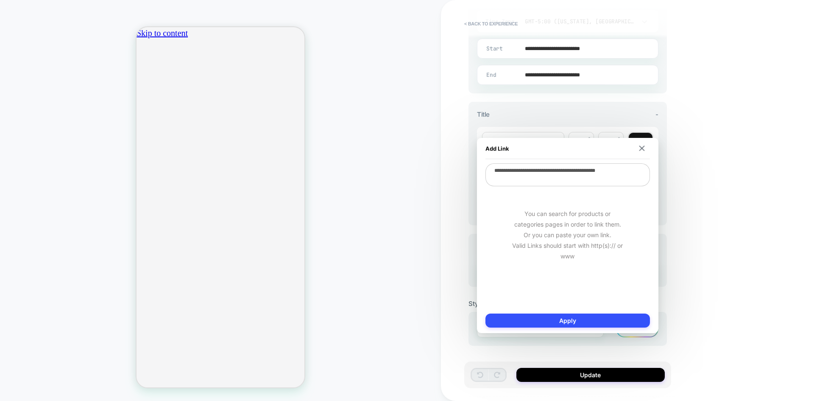
drag, startPoint x: 505, startPoint y: 178, endPoint x: 492, endPoint y: 170, distance: 15.2
click at [492, 170] on textarea "**********" at bounding box center [567, 174] width 164 height 23
type textarea "*"
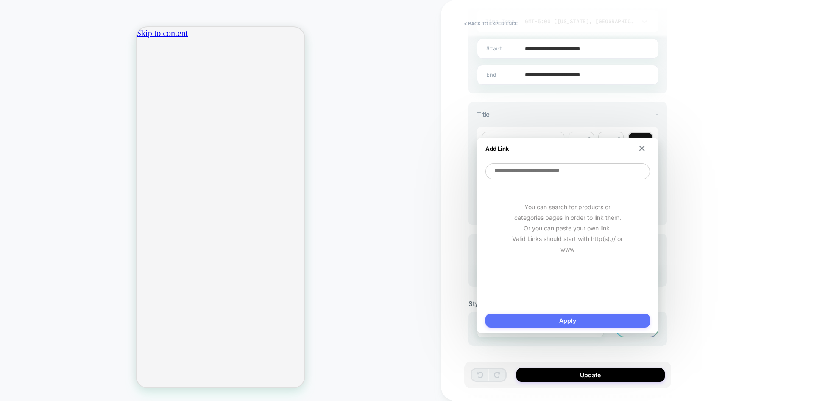
click at [574, 323] on button "Apply" at bounding box center [567, 320] width 164 height 14
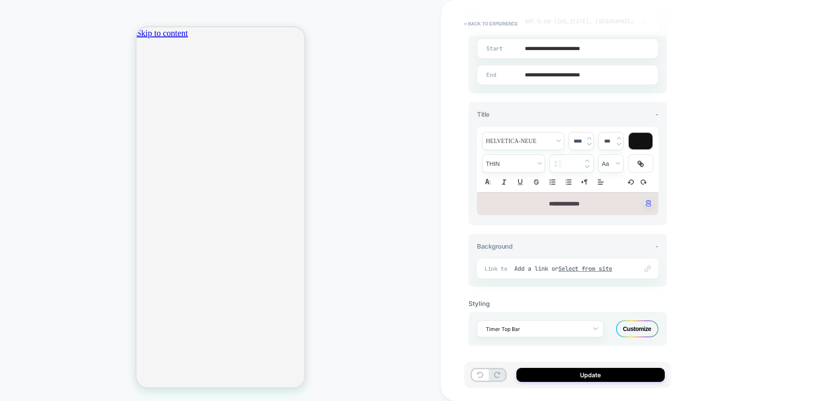
click at [646, 326] on div "Customize" at bounding box center [637, 328] width 42 height 17
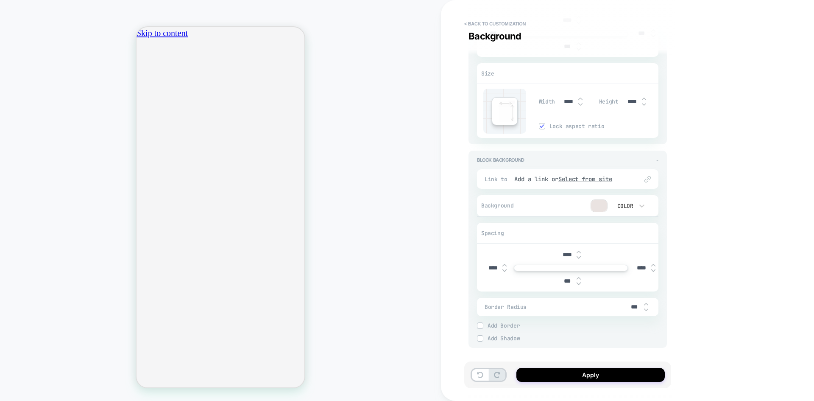
scroll to position [1254, 0]
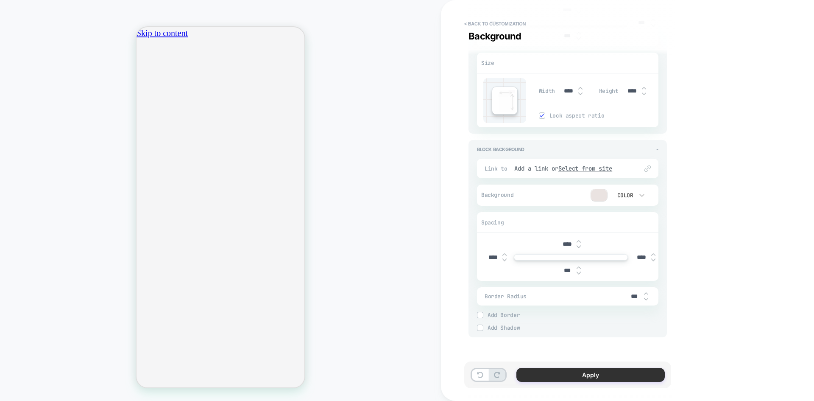
click at [587, 377] on button "Apply" at bounding box center [590, 375] width 148 height 14
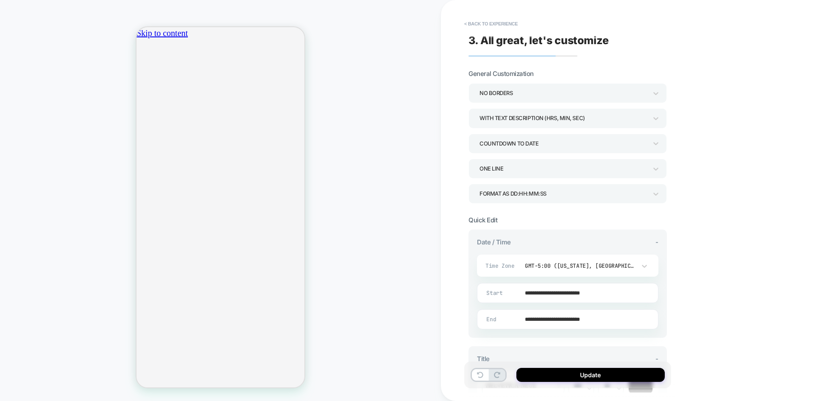
click at [587, 377] on button "Update" at bounding box center [590, 375] width 148 height 14
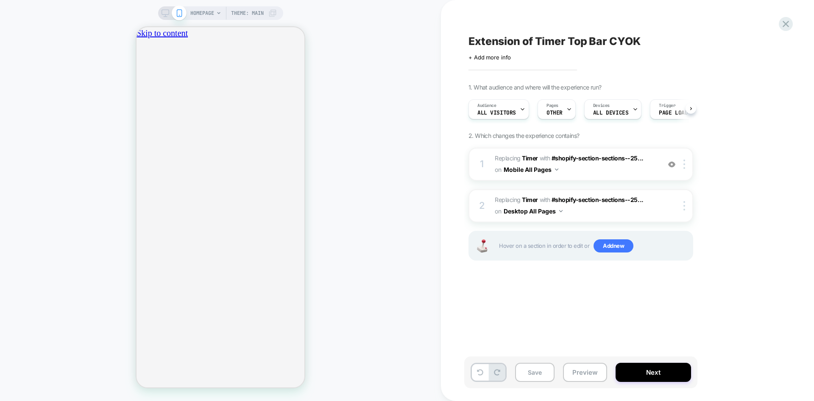
scroll to position [0, 0]
click at [583, 374] on button "Preview" at bounding box center [585, 371] width 44 height 19
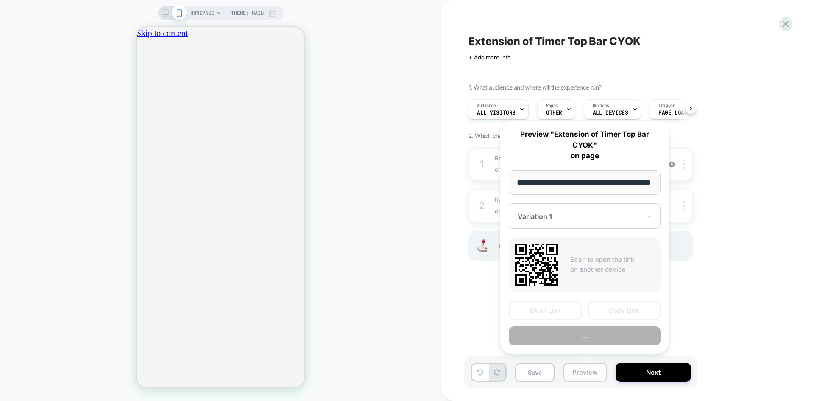
scroll to position [0, 26]
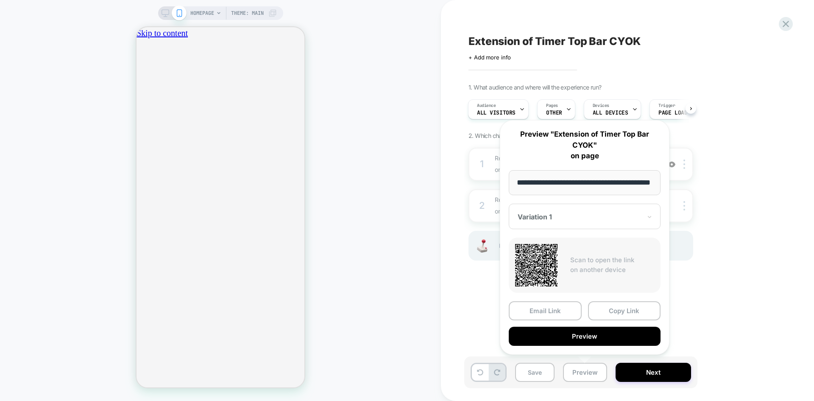
click at [608, 178] on input "**********" at bounding box center [585, 182] width 152 height 25
click at [614, 312] on button "Copy Link" at bounding box center [624, 310] width 73 height 19
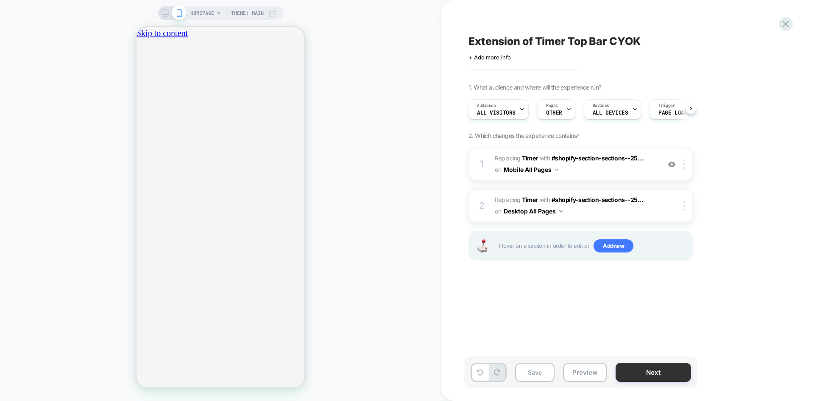
click at [651, 366] on button "Next" at bounding box center [653, 371] width 75 height 19
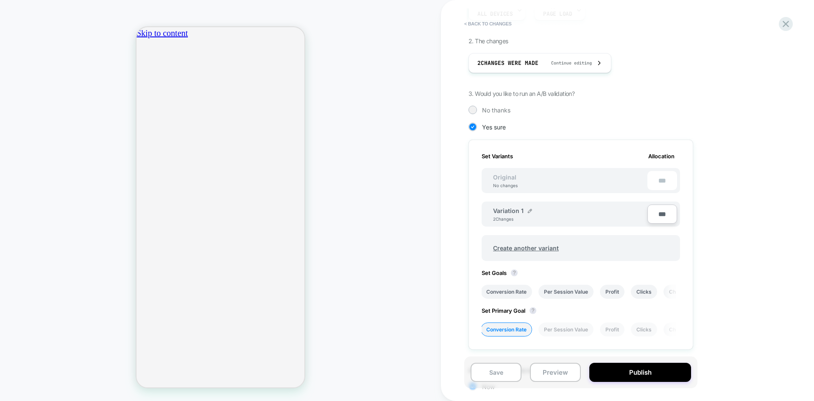
scroll to position [128, 0]
click at [471, 110] on div at bounding box center [472, 109] width 6 height 6
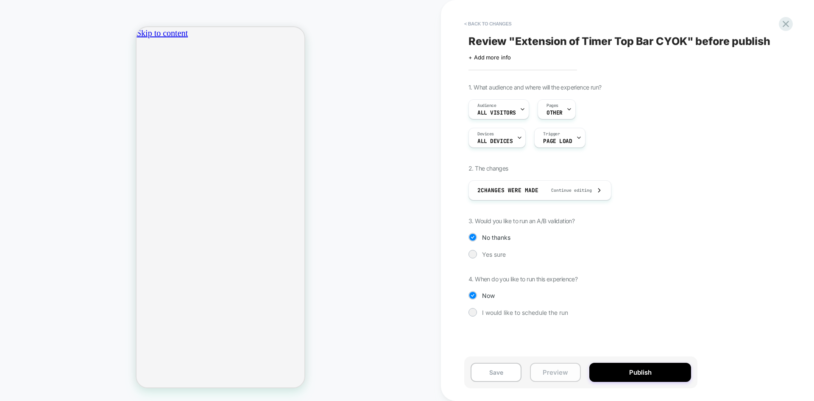
click at [560, 375] on button "Preview" at bounding box center [555, 371] width 51 height 19
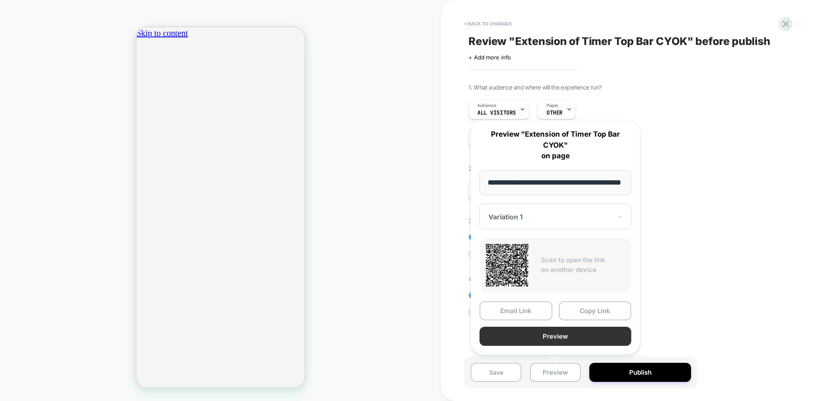
click at [571, 335] on button "Preview" at bounding box center [555, 335] width 152 height 19
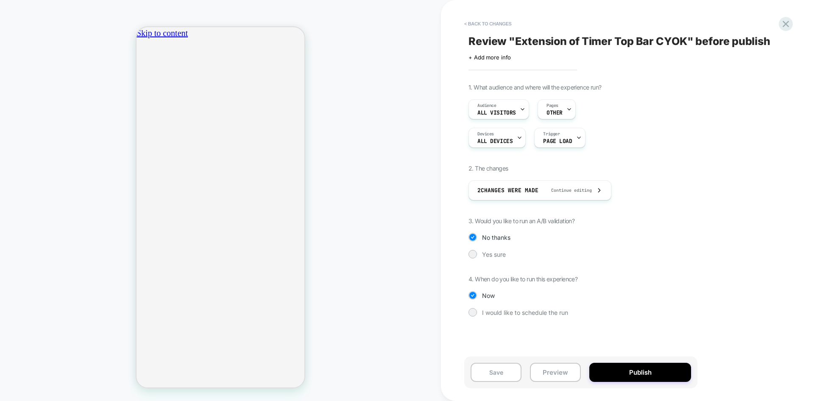
click at [792, 267] on div "< Back to changes Review " Extension of Timer Top Bar CYOK " before publish Cli…" at bounding box center [627, 200] width 373 height 401
click at [485, 27] on button "< Back to changes" at bounding box center [488, 24] width 56 height 14
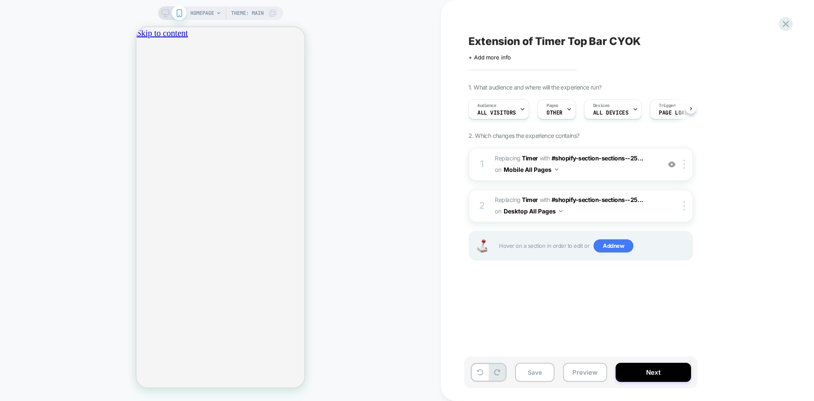
scroll to position [0, 0]
click at [624, 176] on span "#_loomi_addon_1758743703008_dup1758895779 Replacing Timer WITH #shopify-section…" at bounding box center [576, 164] width 162 height 23
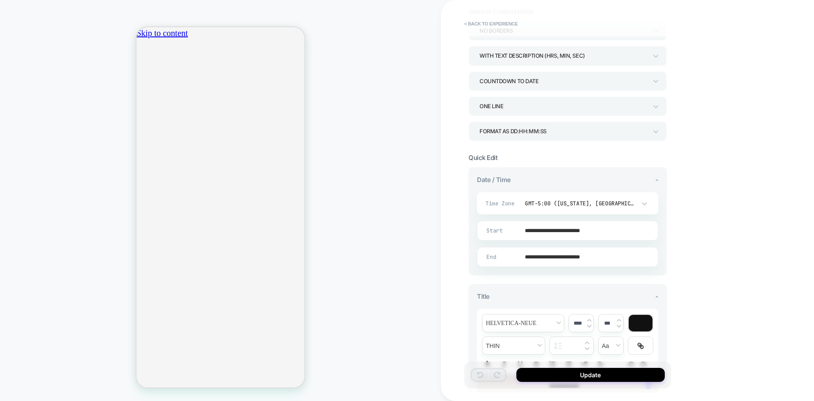
scroll to position [244, 0]
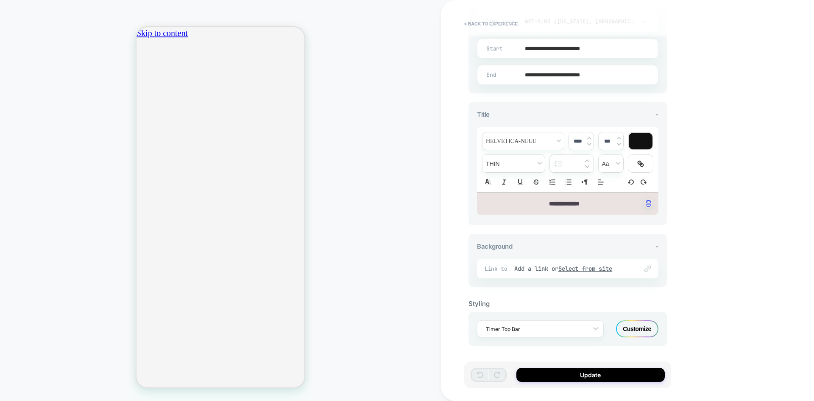
click at [628, 332] on div "Customize" at bounding box center [637, 328] width 42 height 17
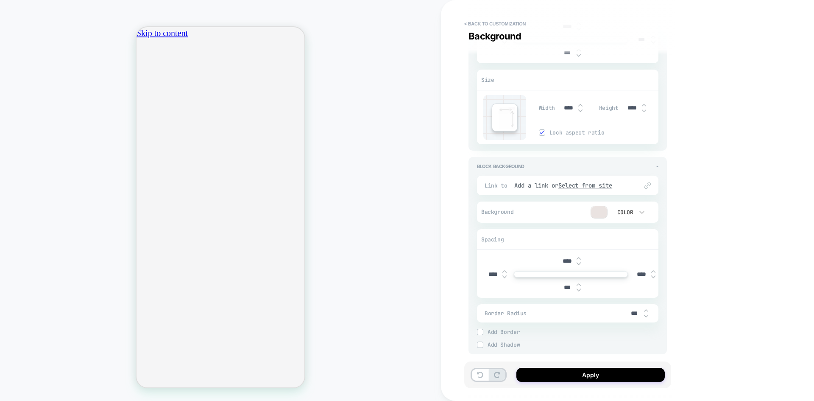
scroll to position [1254, 0]
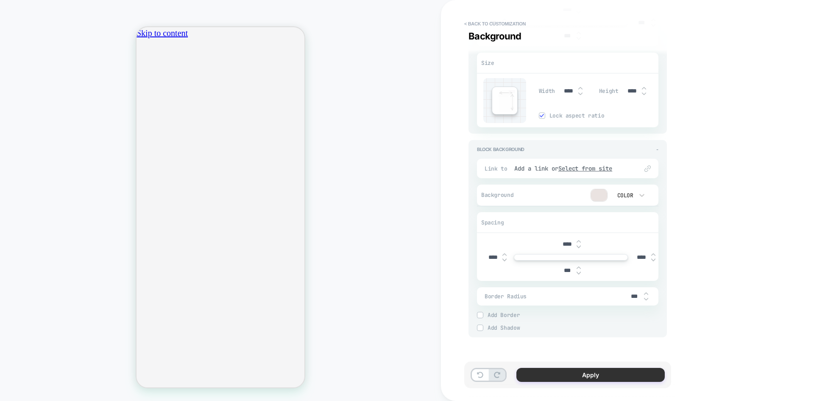
click at [562, 379] on button "Apply" at bounding box center [590, 375] width 148 height 14
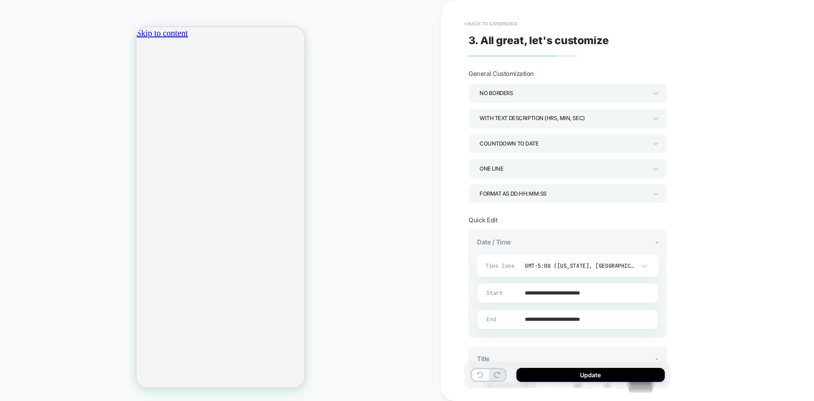
click at [485, 23] on button "< Back to experience" at bounding box center [491, 24] width 62 height 14
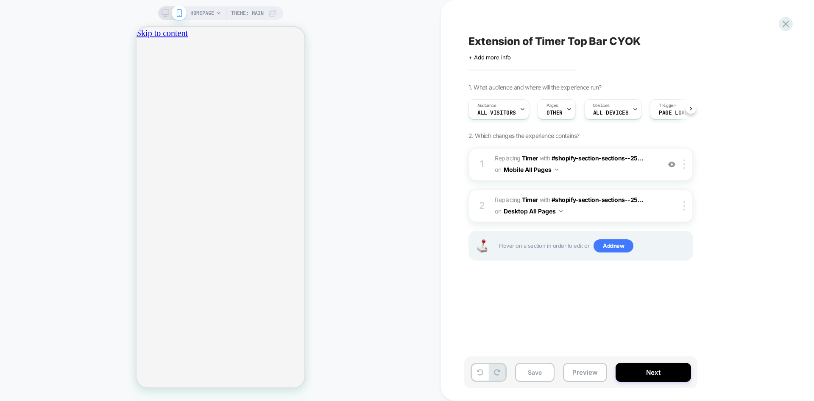
scroll to position [0, 0]
click at [165, 15] on icon at bounding box center [166, 13] width 8 height 8
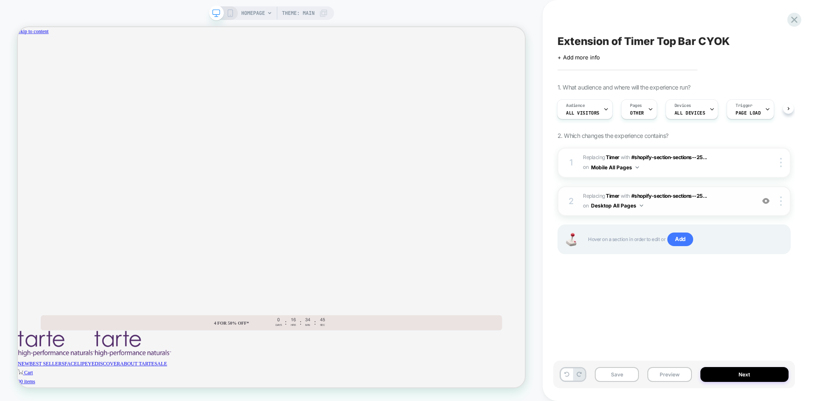
click at [726, 209] on span "#_loomi_addon_1758744550125_dup1758895779 Replacing Timer WITH #shopify-section…" at bounding box center [666, 201] width 167 height 20
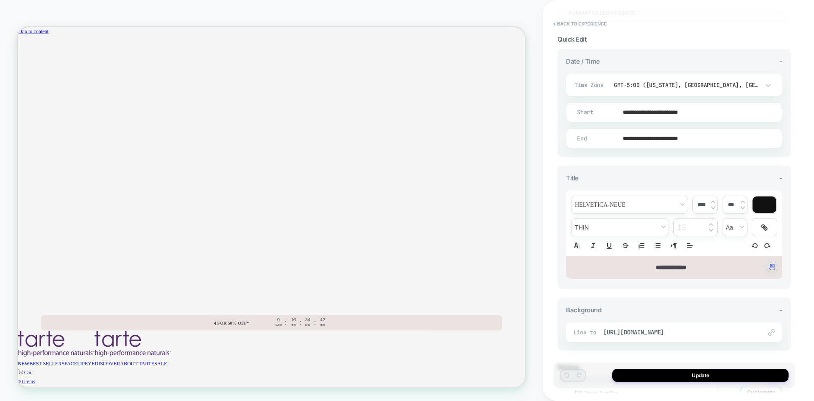
scroll to position [244, 0]
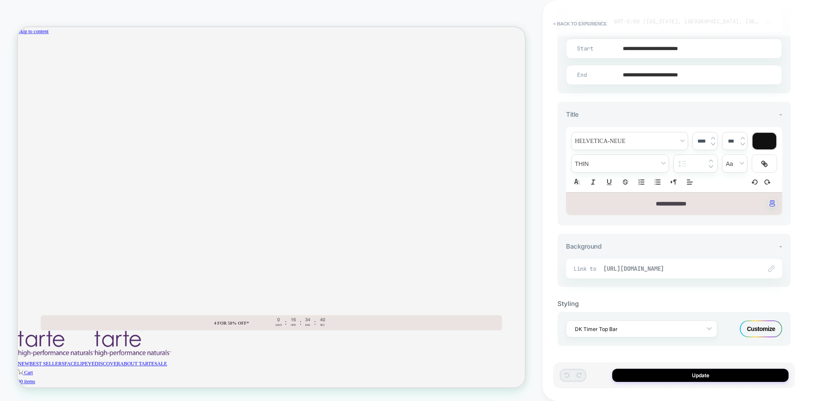
click at [608, 265] on span "[URL][DOMAIN_NAME]" at bounding box center [678, 269] width 150 height 8
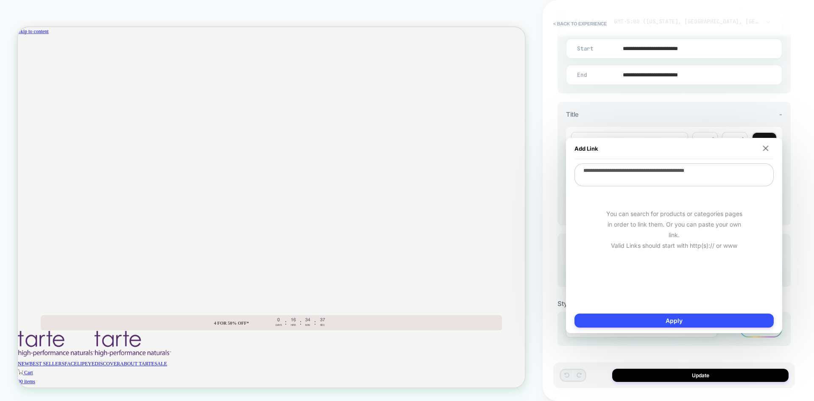
drag, startPoint x: 747, startPoint y: 175, endPoint x: 566, endPoint y: 167, distance: 181.2
click at [566, 167] on div "**********" at bounding box center [674, 235] width 216 height 195
type textarea "*"
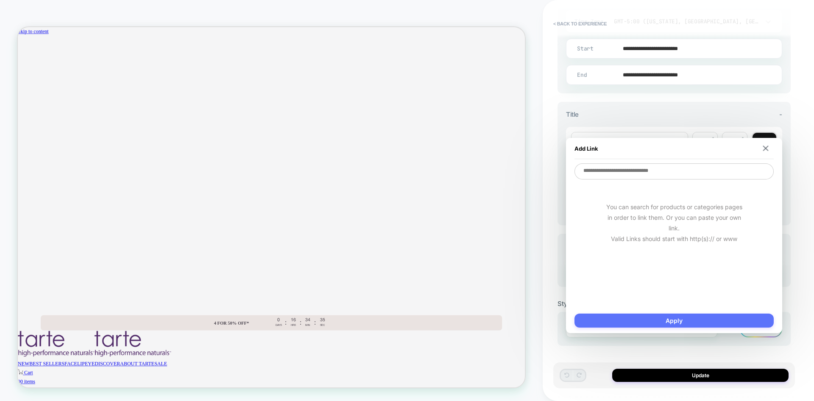
click at [680, 315] on button "Apply" at bounding box center [673, 320] width 199 height 14
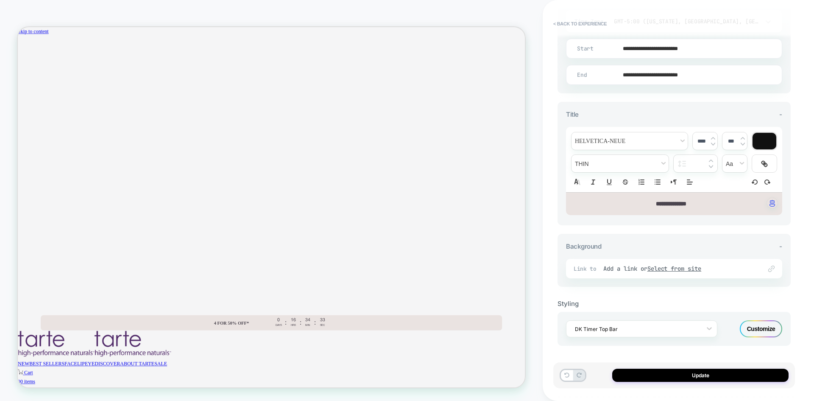
click at [751, 329] on div "Customize" at bounding box center [761, 328] width 42 height 17
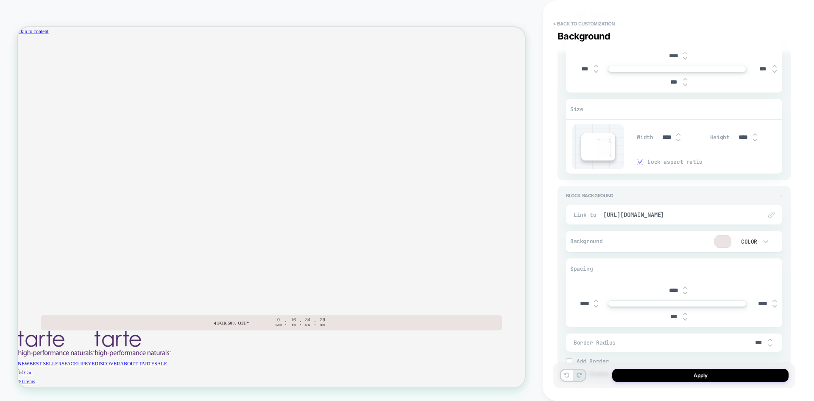
scroll to position [1132, 0]
click at [604, 210] on span "[URL][DOMAIN_NAME]" at bounding box center [678, 211] width 150 height 8
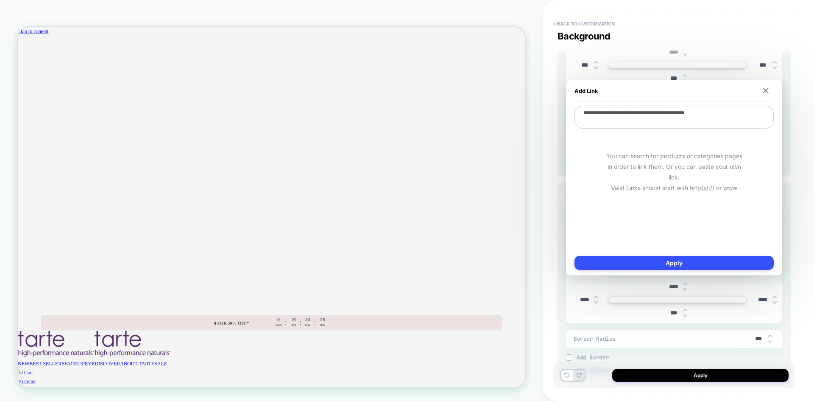
drag, startPoint x: 743, startPoint y: 112, endPoint x: 576, endPoint y: 97, distance: 167.4
click at [576, 97] on div "**********" at bounding box center [674, 177] width 216 height 195
type textarea "*"
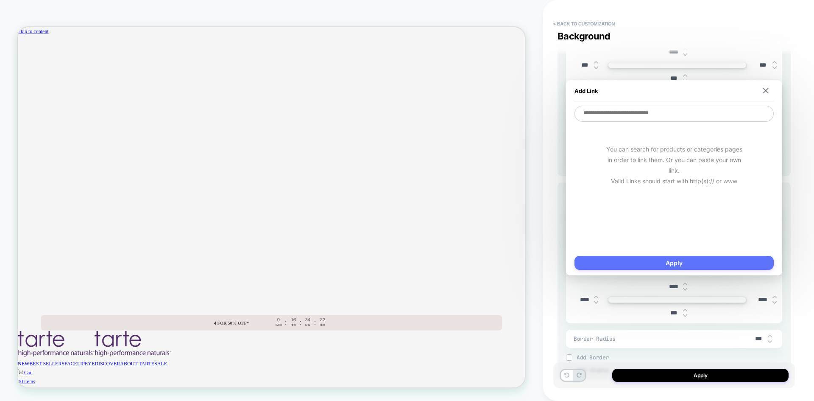
click at [660, 257] on button "Apply" at bounding box center [673, 263] width 199 height 14
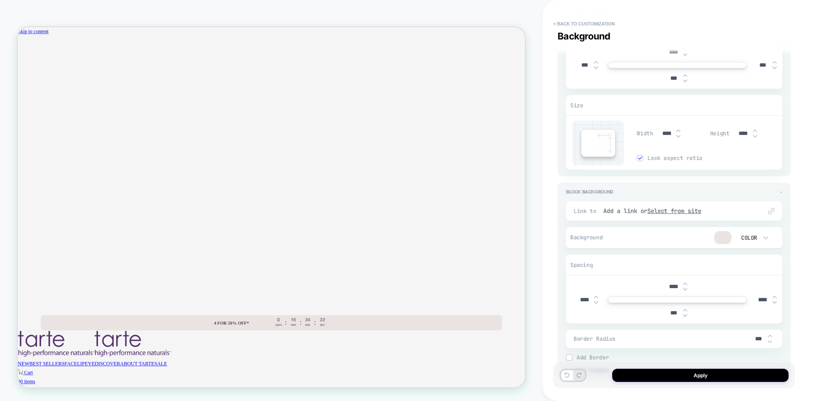
scroll to position [1174, 0]
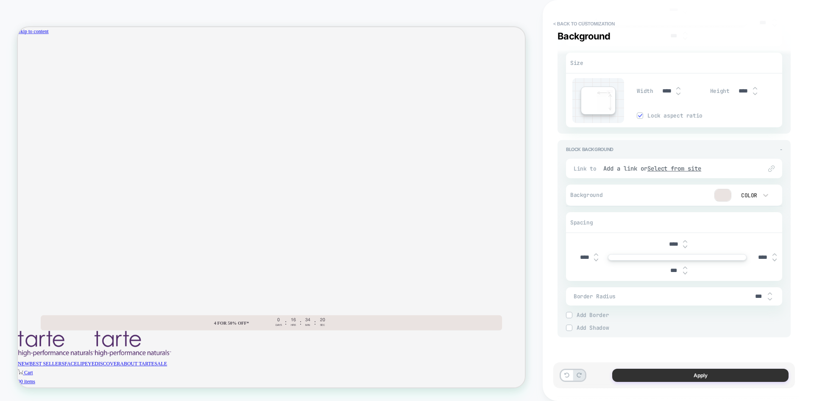
click at [653, 372] on button "Apply" at bounding box center [700, 374] width 176 height 13
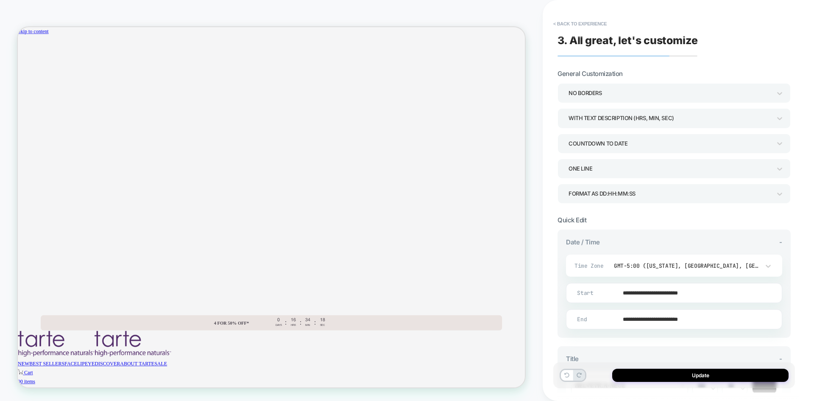
click at [653, 372] on button "Update" at bounding box center [700, 374] width 176 height 13
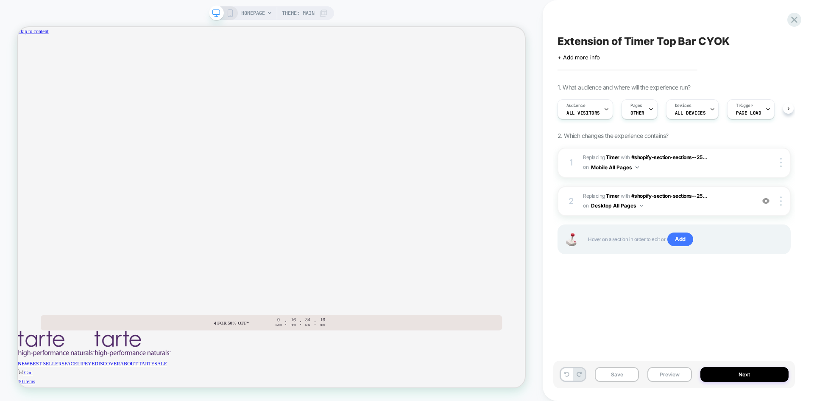
scroll to position [0, 0]
click at [714, 372] on button "Next" at bounding box center [744, 374] width 89 height 15
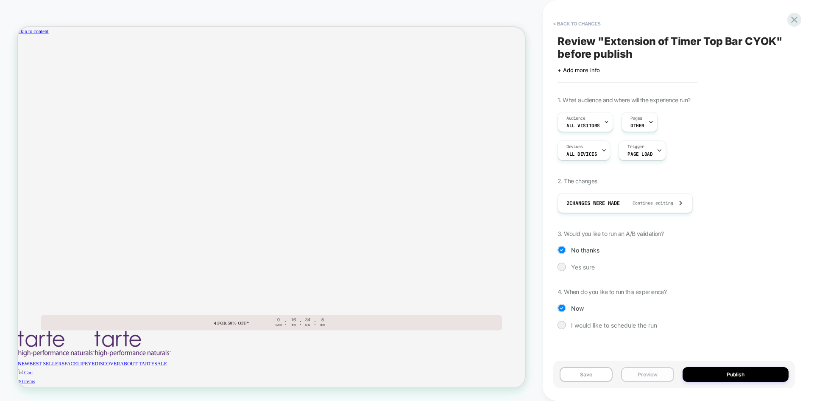
click at [637, 374] on button "Preview" at bounding box center [647, 374] width 53 height 15
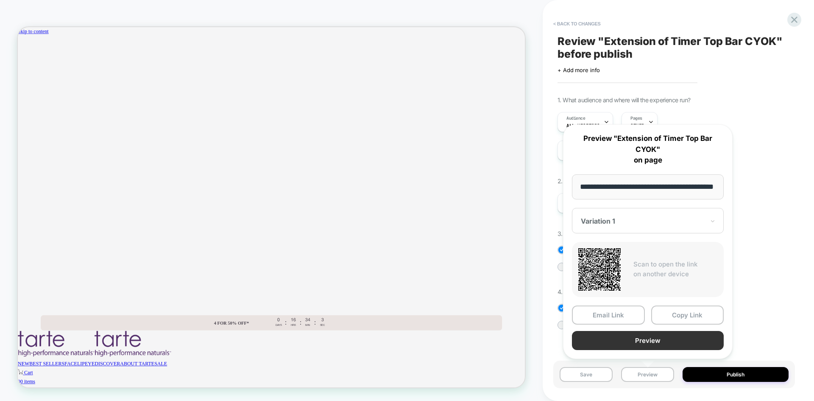
scroll to position [0, 0]
click at [635, 342] on button "Preview" at bounding box center [648, 340] width 152 height 19
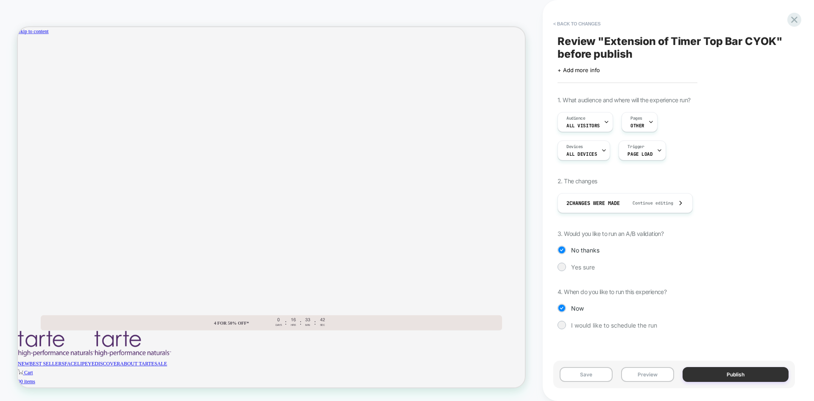
click at [728, 377] on button "Publish" at bounding box center [736, 374] width 106 height 15
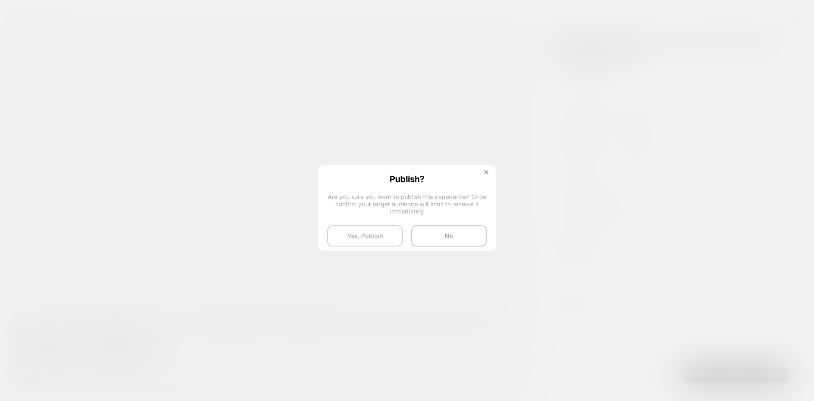
click at [372, 230] on button "Yes, Publish" at bounding box center [364, 235] width 75 height 21
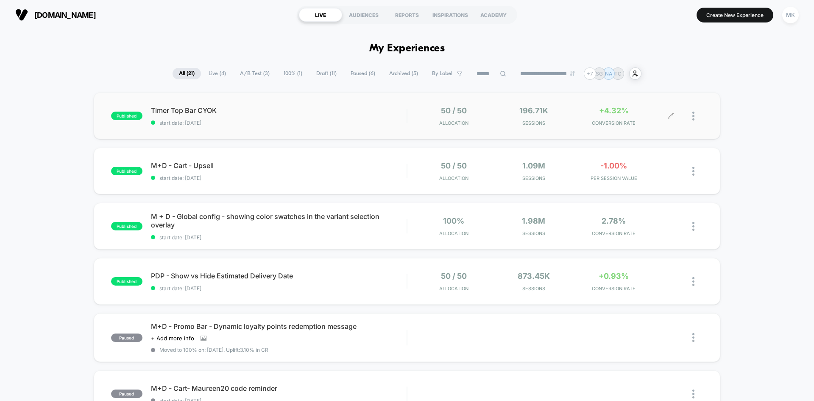
click at [692, 116] on div at bounding box center [687, 116] width 32 height 20
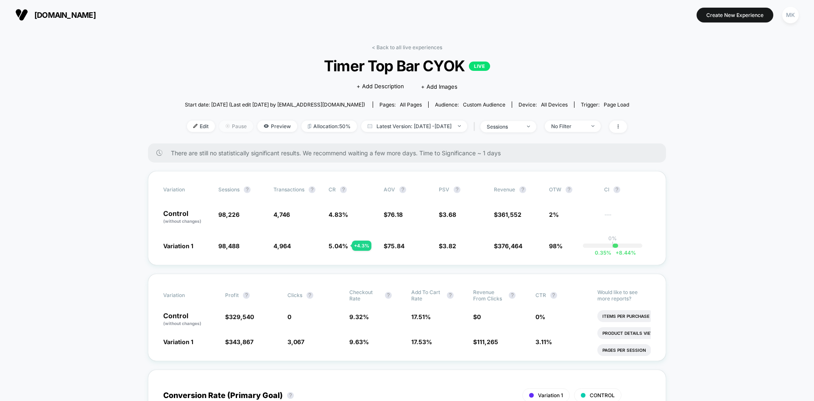
click at [224, 124] on span "Pause" at bounding box center [236, 125] width 34 height 11
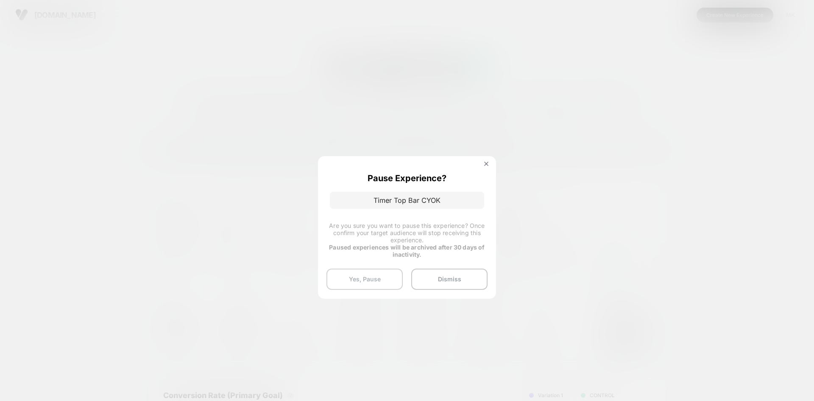
click at [374, 277] on button "Yes, Pause" at bounding box center [364, 278] width 76 height 21
